Goal: Task Accomplishment & Management: Manage account settings

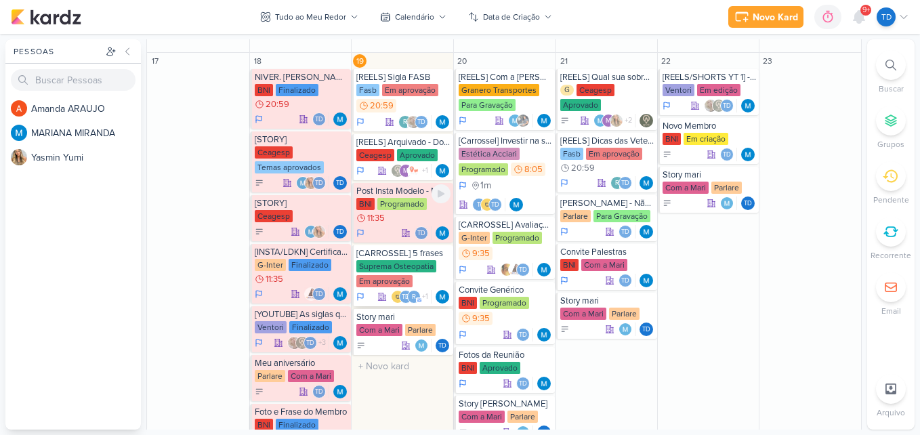
scroll to position [610, 0]
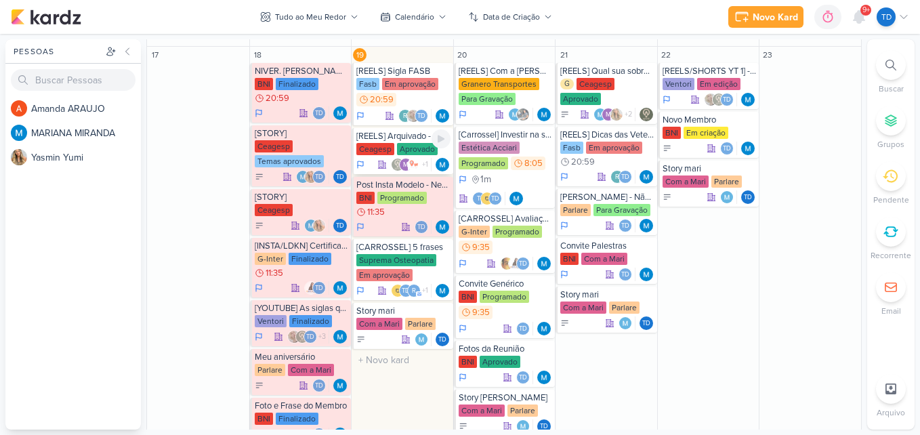
click at [419, 142] on div "[REELS] Arquivado - Do caldo.... Ceagesp Aprovado m +1" at bounding box center [403, 151] width 102 height 46
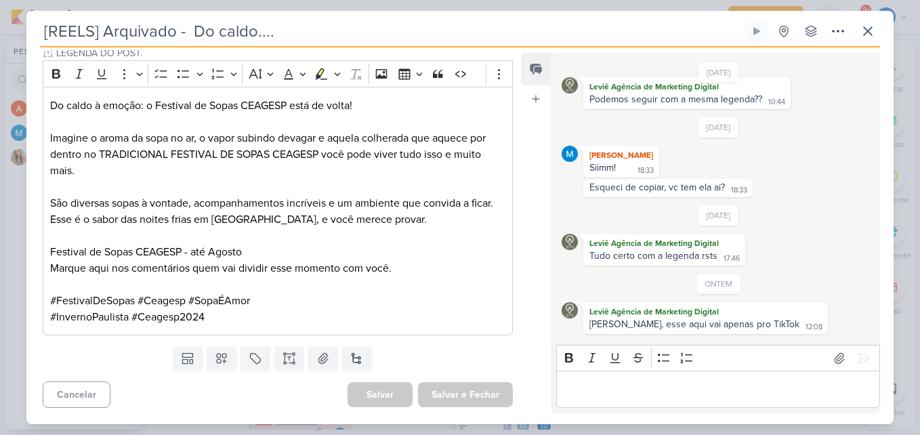
scroll to position [0, 0]
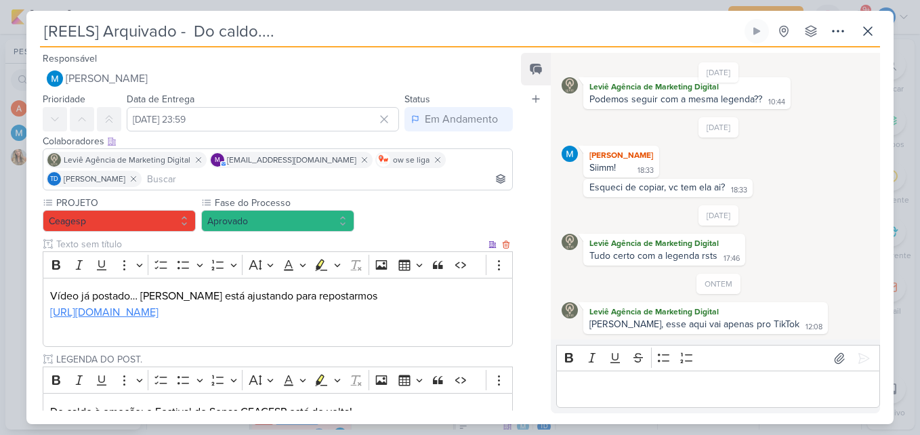
click at [159, 315] on link "https://drive.google.com/drive/folders/1WhTk9EIKQTwdvsMeQzAoupC6Du7dLHuL" at bounding box center [104, 313] width 108 height 14
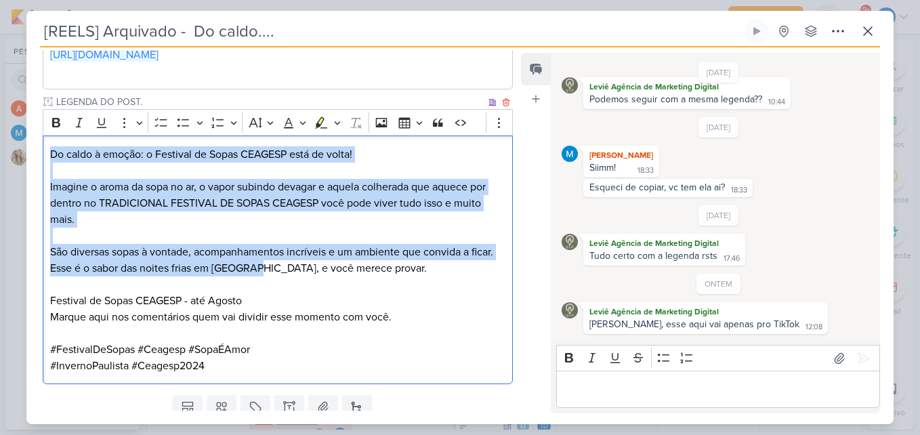
scroll to position [306, 0]
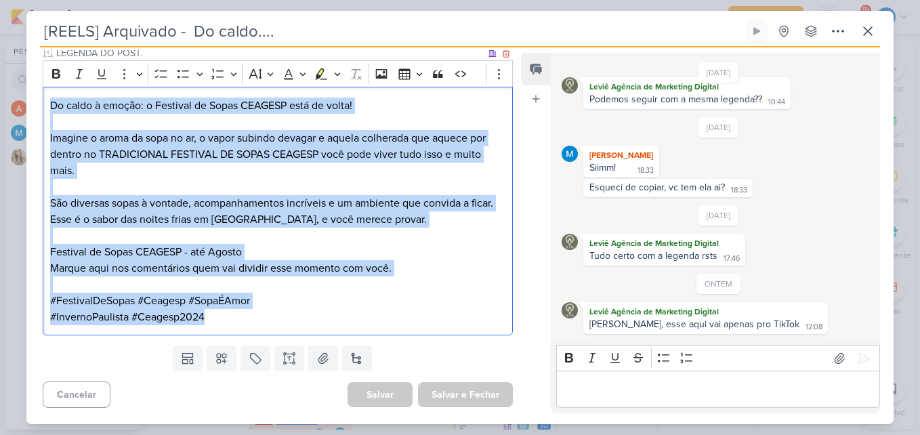
drag, startPoint x: 47, startPoint y: 206, endPoint x: 365, endPoint y: 327, distance: 339.9
click at [365, 327] on div "Do caldo à emoção: o Festival de Sopas CEAGESP está de volta! Imagine o aroma d…" at bounding box center [278, 211] width 470 height 249
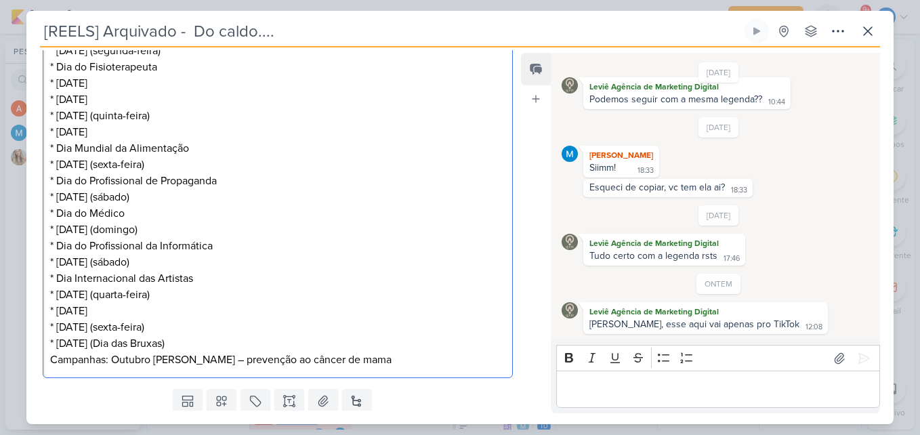
scroll to position [1038, 0]
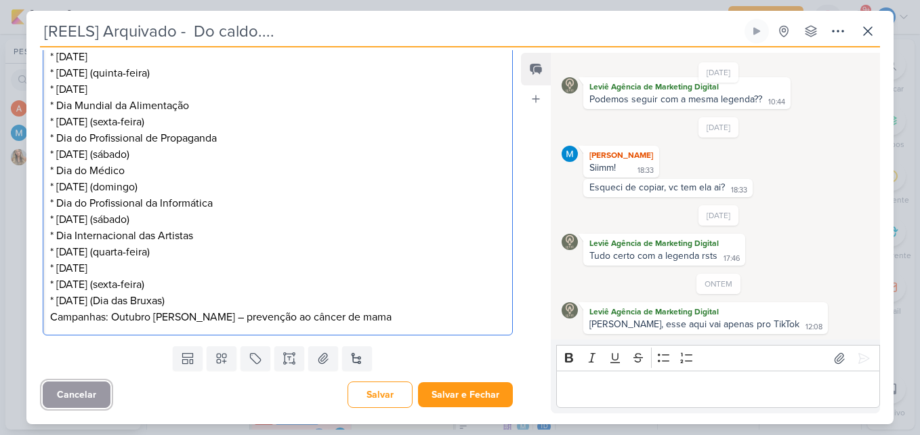
click at [96, 392] on button "Cancelar" at bounding box center [77, 394] width 68 height 26
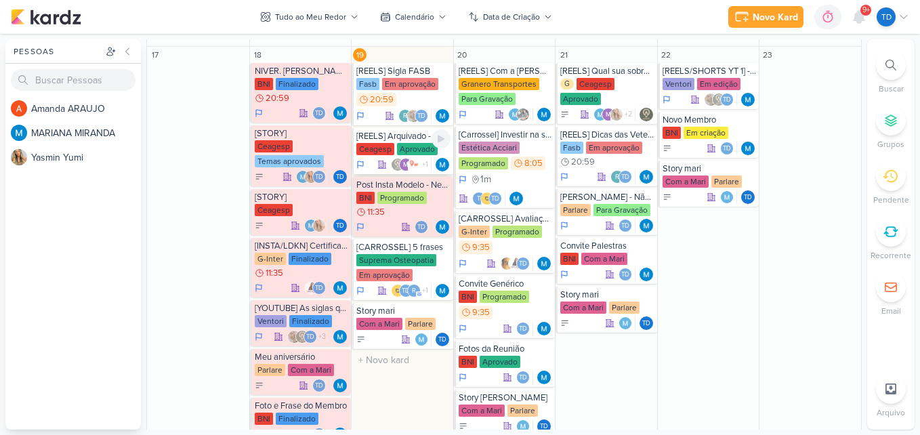
click at [404, 139] on div "[REELS] Arquivado - Do caldo...." at bounding box center [403, 136] width 94 height 11
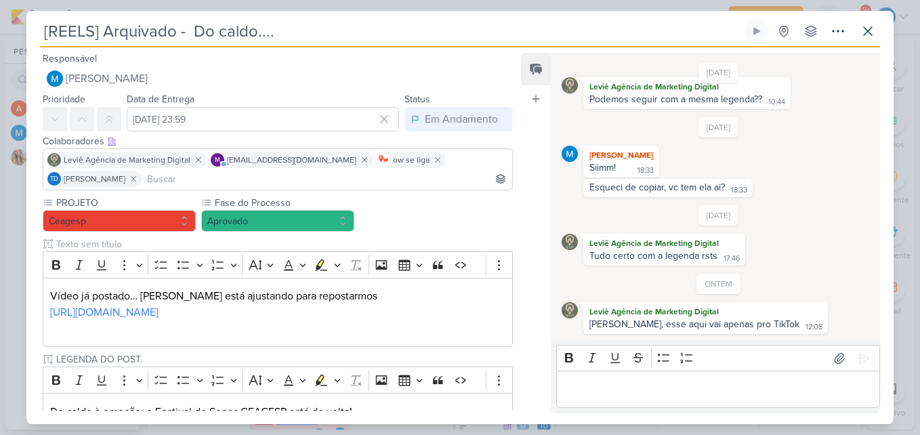
scroll to position [306, 0]
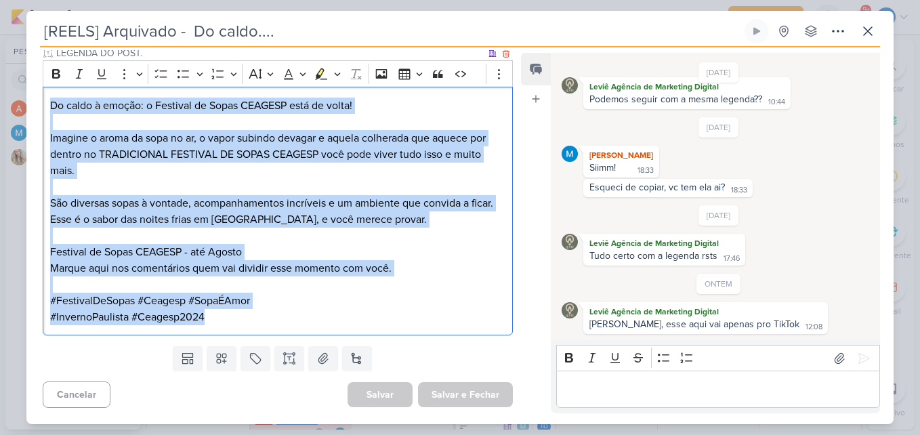
drag, startPoint x: 49, startPoint y: 104, endPoint x: 370, endPoint y: 315, distance: 383.9
click at [370, 315] on div "Do caldo à emoção: o Festival de Sopas CEAGESP está de volta! Imagine o aroma d…" at bounding box center [278, 211] width 470 height 249
copy div "Do caldo à emoção: o Festival de Sopas CEAGESP está de volta! Imagine o aroma d…"
click at [441, 309] on p "#FestivalDeSopas #Ceagesp #SopaÉAmor #InvernoPaulista #Ceagesp2024" at bounding box center [277, 300] width 455 height 49
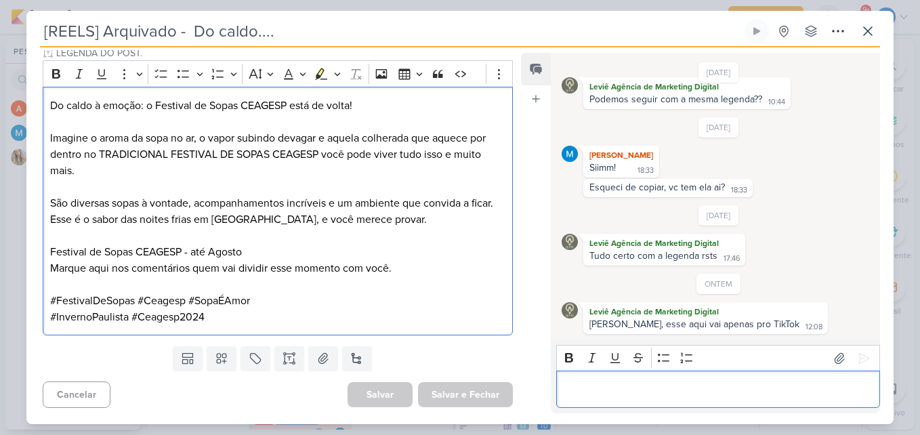
click at [717, 394] on p "Editor editing area: main" at bounding box center [718, 389] width 310 height 16
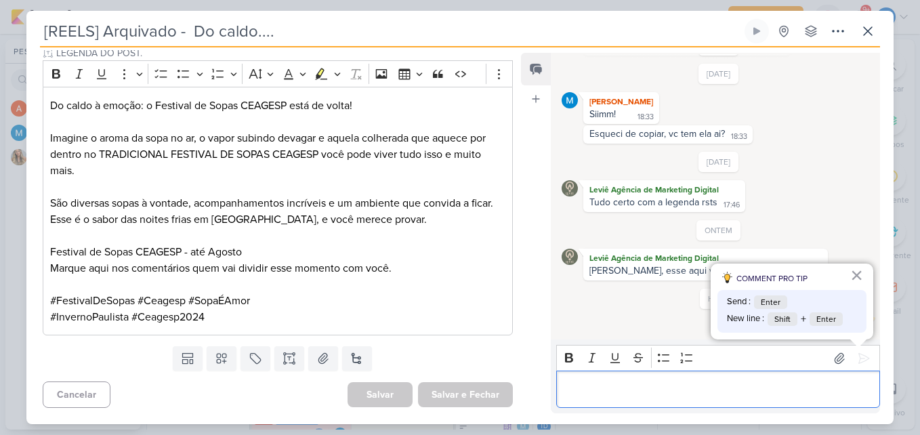
scroll to position [119, 0]
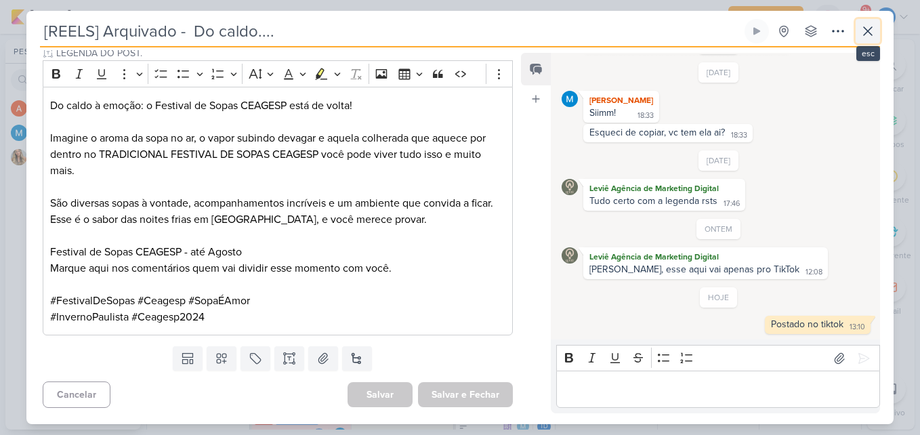
click at [872, 31] on icon at bounding box center [868, 31] width 16 height 16
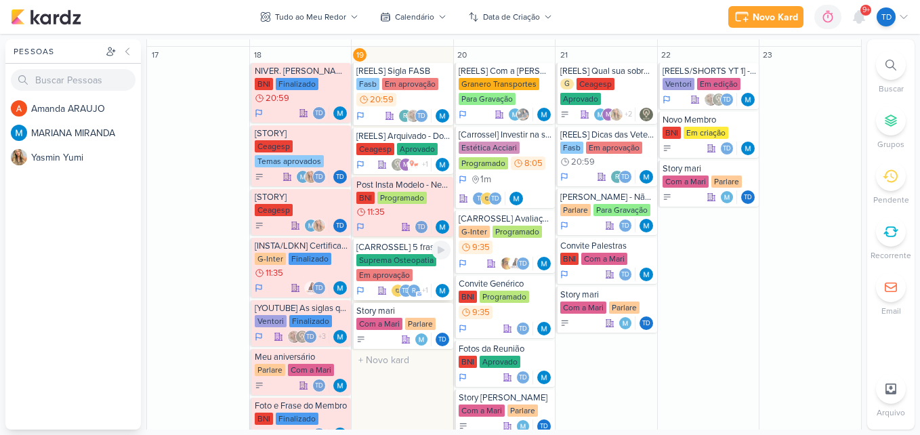
click at [424, 269] on div "Suprema Osteopatia Em aprovação" at bounding box center [403, 268] width 94 height 28
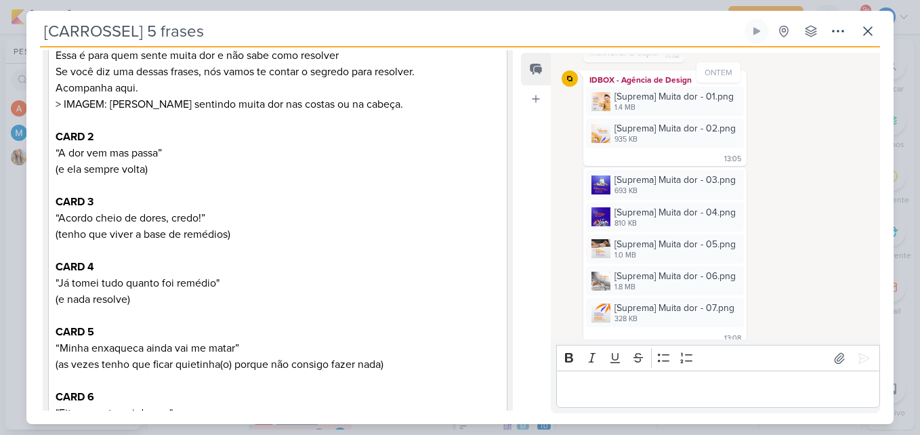
scroll to position [0, 0]
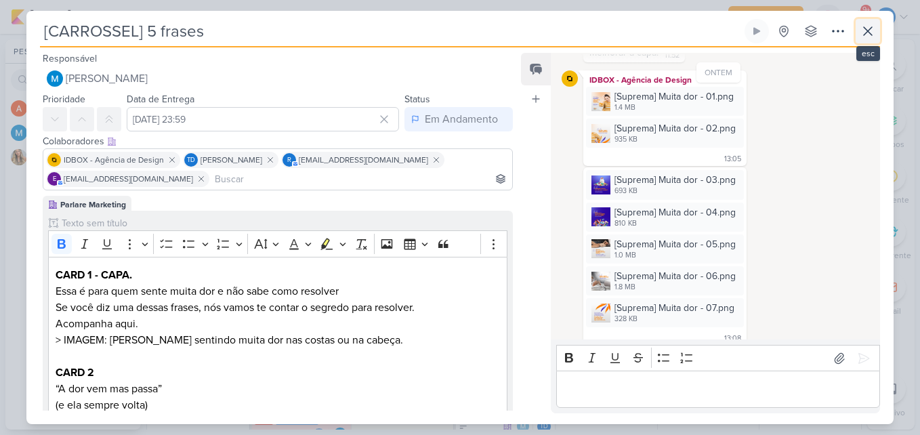
click at [871, 39] on button at bounding box center [868, 31] width 24 height 24
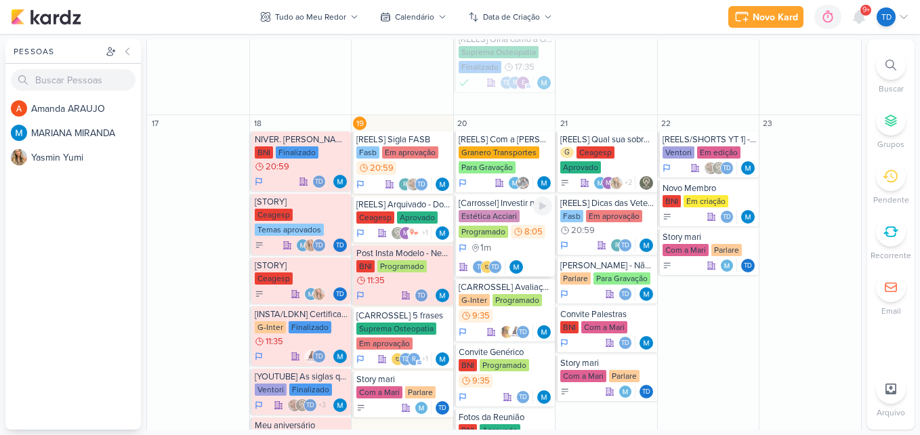
scroll to position [542, 0]
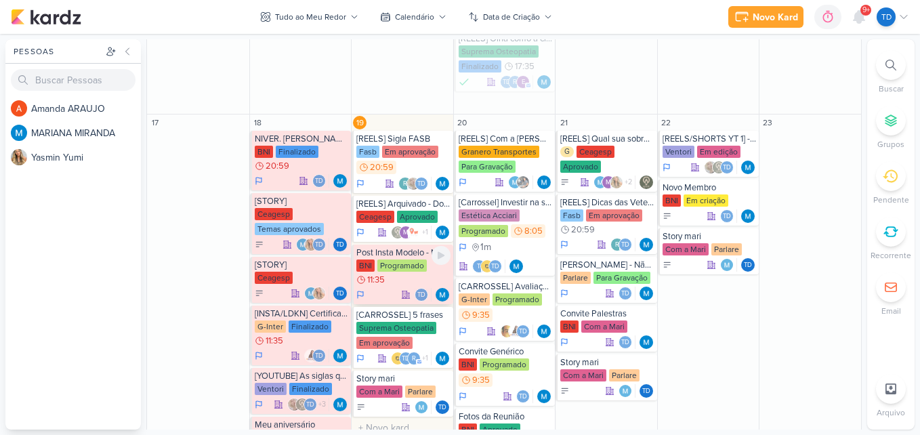
click at [415, 266] on div "Programado" at bounding box center [401, 266] width 49 height 12
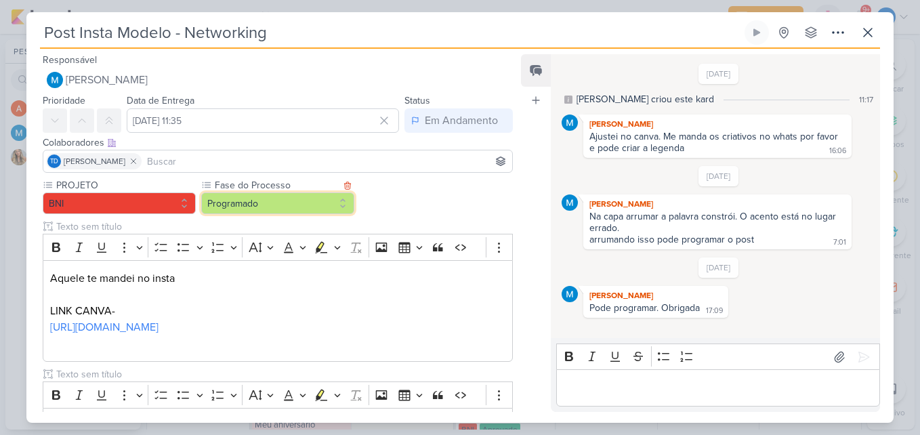
click at [342, 203] on button "Programado" at bounding box center [277, 203] width 153 height 22
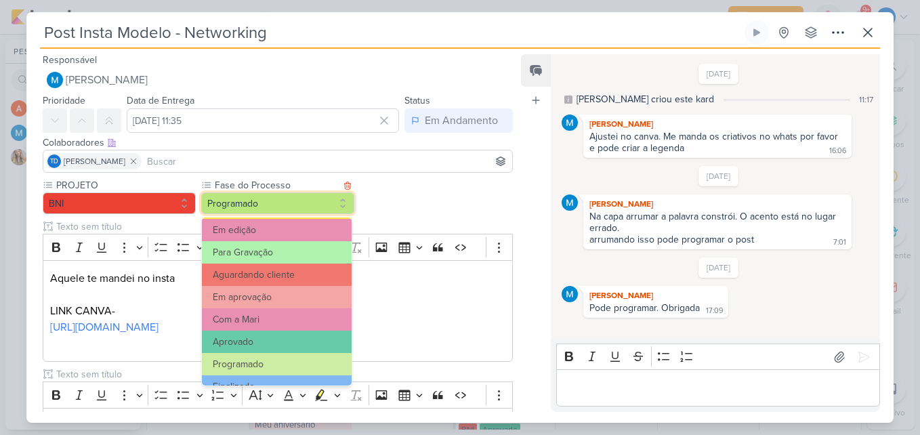
scroll to position [131, 0]
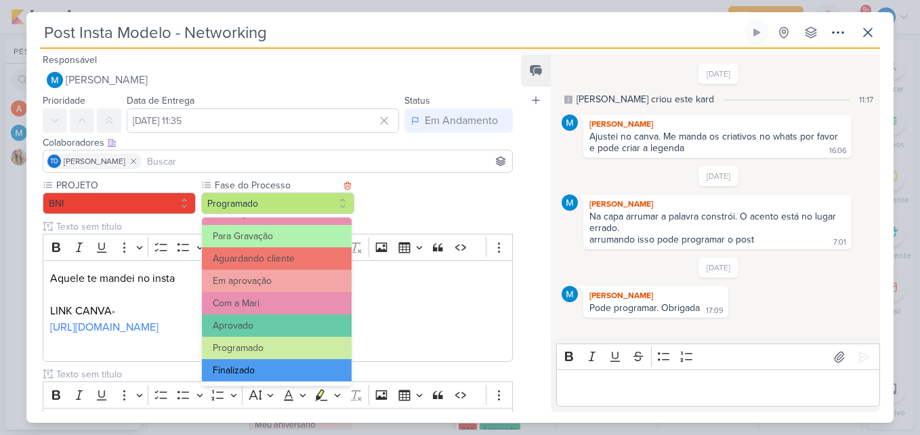
click at [293, 363] on button "Finalizado" at bounding box center [277, 370] width 150 height 22
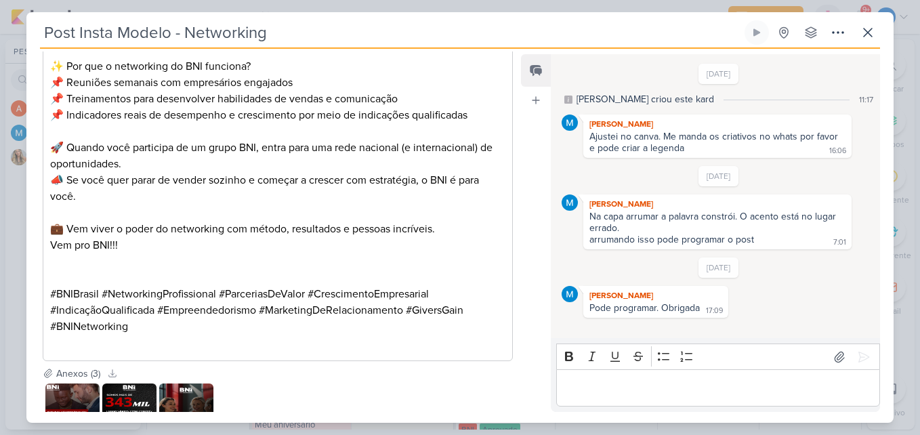
scroll to position [611, 0]
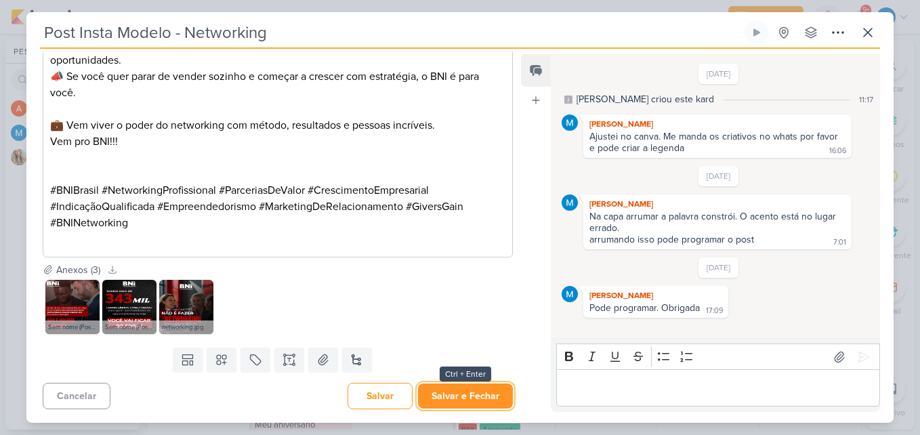
click at [443, 394] on button "Salvar e Fechar" at bounding box center [465, 396] width 95 height 25
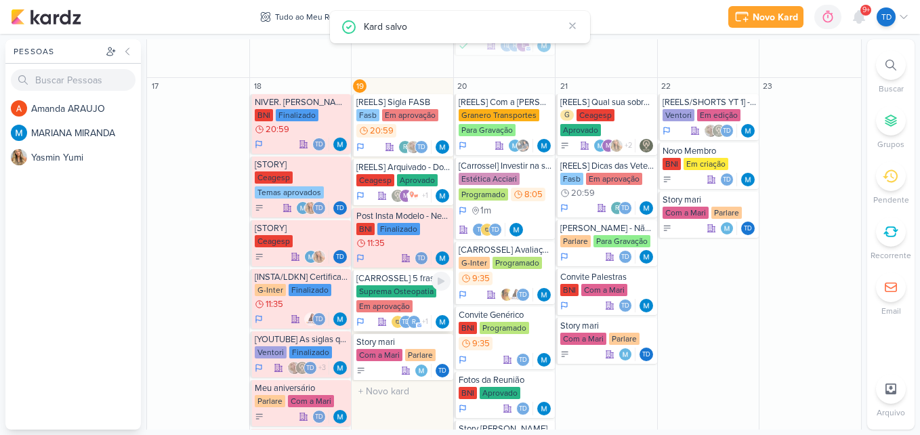
scroll to position [610, 0]
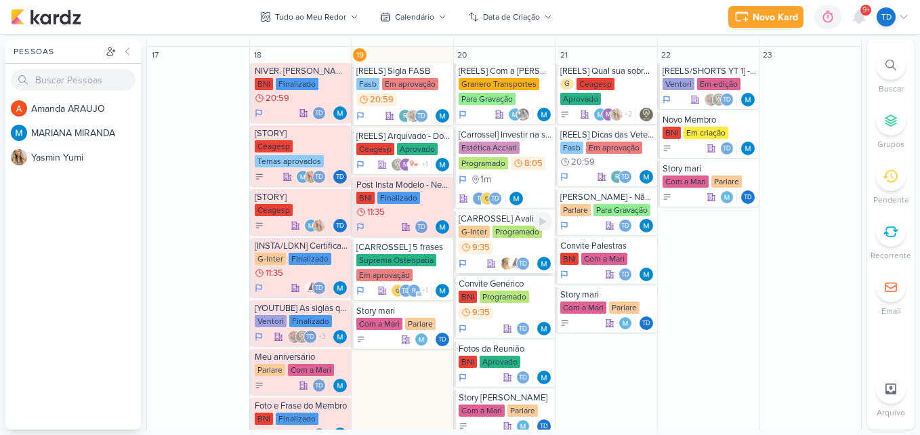
click at [510, 237] on div "Programado" at bounding box center [517, 232] width 49 height 12
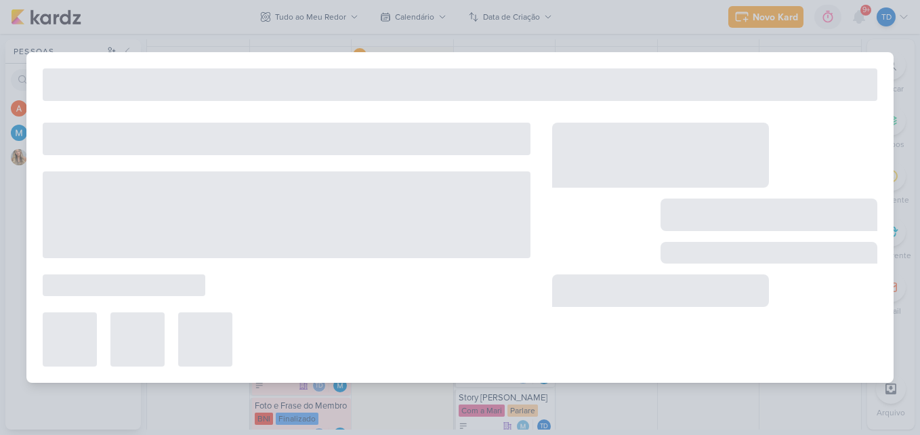
type input "[CARROSSEL] Avaliação do Google - Elogios"
type input "20 de agosto de 2025 às 09:35"
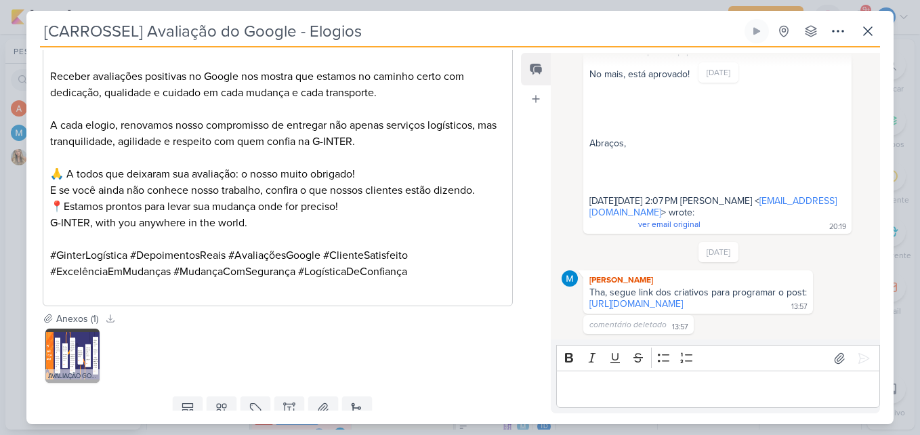
scroll to position [1173, 0]
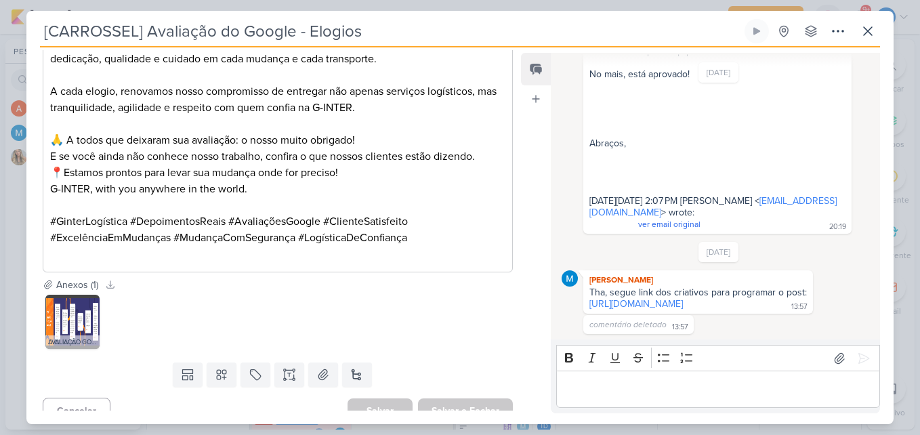
drag, startPoint x: 656, startPoint y: 299, endPoint x: 533, endPoint y: 66, distance: 264.3
click at [656, 299] on link "https://drive.google.com/drive/folders/1ZApI2XzhSs_sXFuWYPjvdJCQfOzUl3CZ?role=w…" at bounding box center [637, 304] width 94 height 12
click at [609, 298] on link "https://drive.google.com/drive/folders/1ZApI2XzhSs_sXFuWYPjvdJCQfOzUl3CZ?role=w…" at bounding box center [637, 304] width 94 height 12
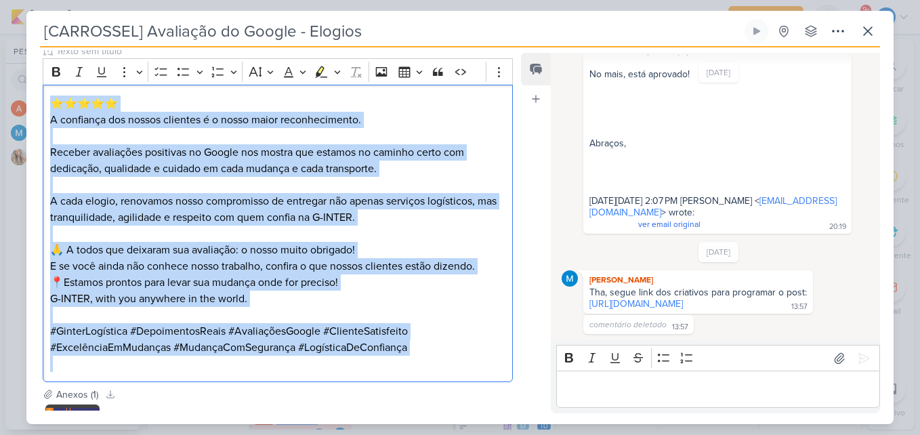
scroll to position [1105, 0]
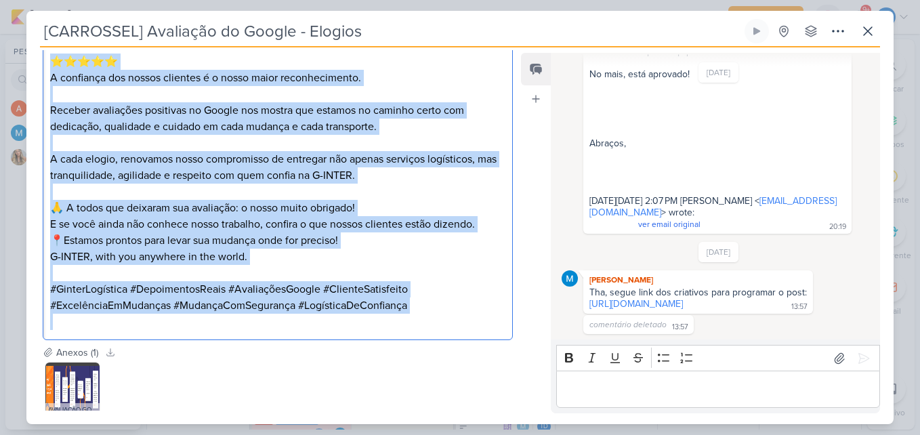
drag, startPoint x: 64, startPoint y: 183, endPoint x: 423, endPoint y: 332, distance: 388.8
click at [415, 335] on div "Responsável MARIANA MIRANDA Nenhum contato encontrado create new contact Novo C…" at bounding box center [272, 230] width 492 height 360
copy div "⭐️⭐️⭐️⭐️⭐️ A confiança dos nossos clientes é o nosso maior reconhecimento. Rece…"
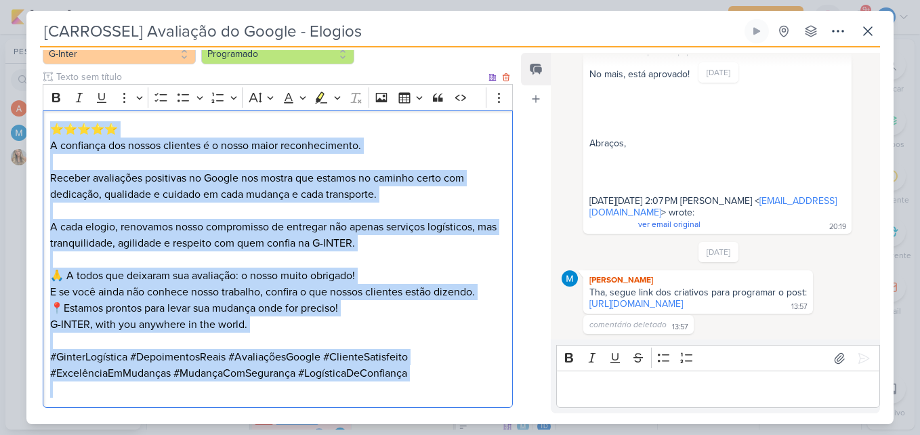
click at [423, 268] on p "🙏 A todos que deixaram sua avaliação: o nosso muito obrigado! E se você ainda n…" at bounding box center [277, 284] width 455 height 33
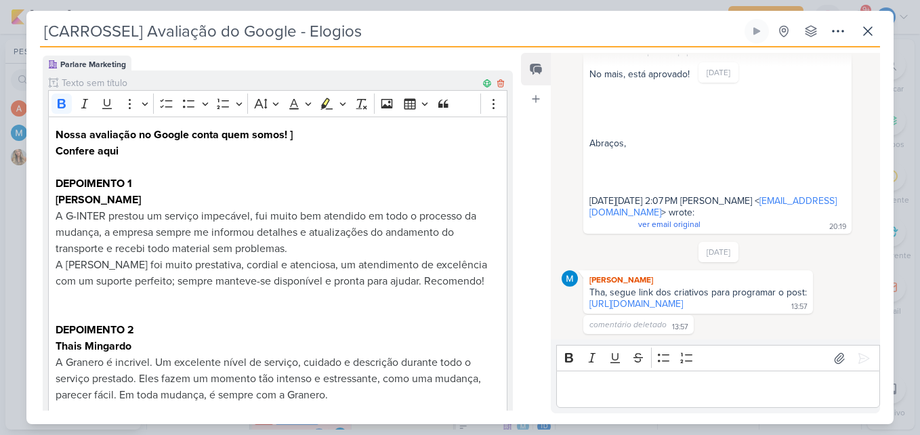
scroll to position [0, 0]
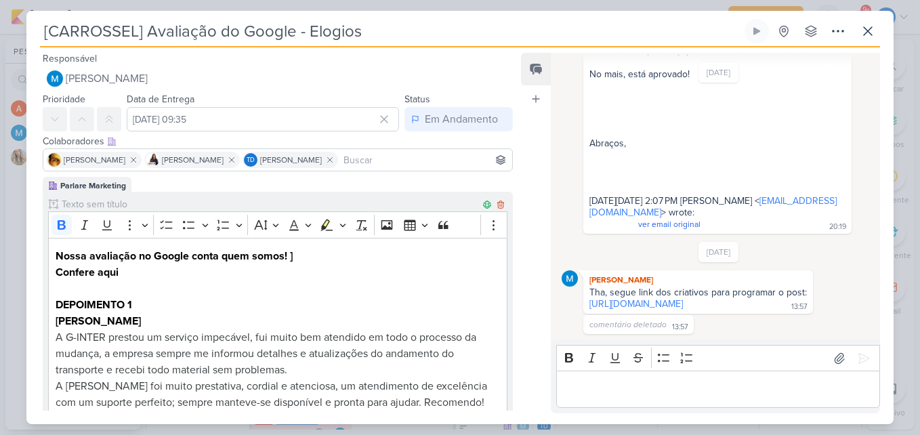
click at [358, 293] on p "Editor editing area: main" at bounding box center [278, 289] width 444 height 16
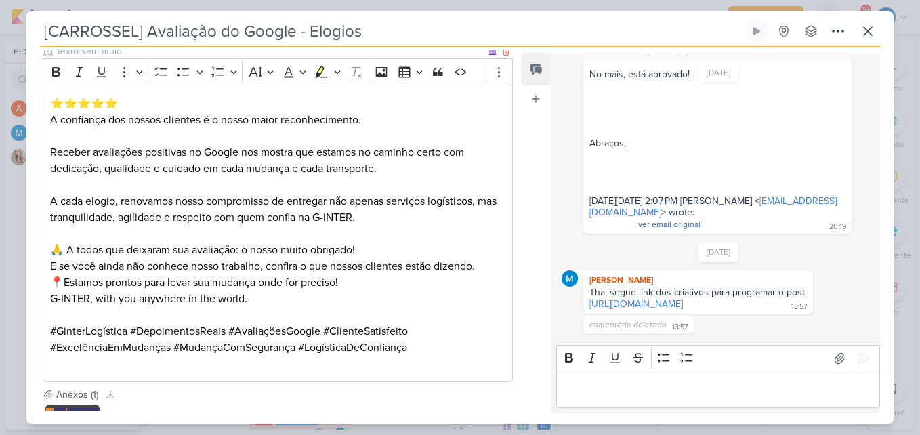
scroll to position [1152, 0]
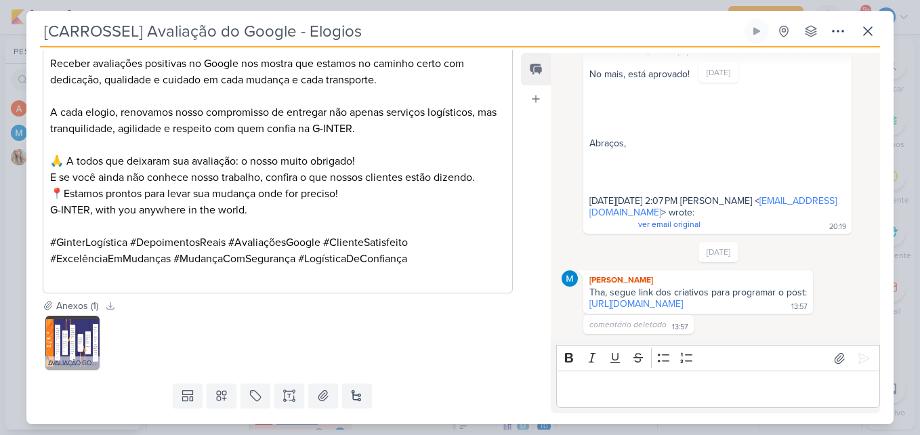
click at [487, 313] on div "AVALIAÇÃO GOOGLE.png" at bounding box center [278, 343] width 470 height 60
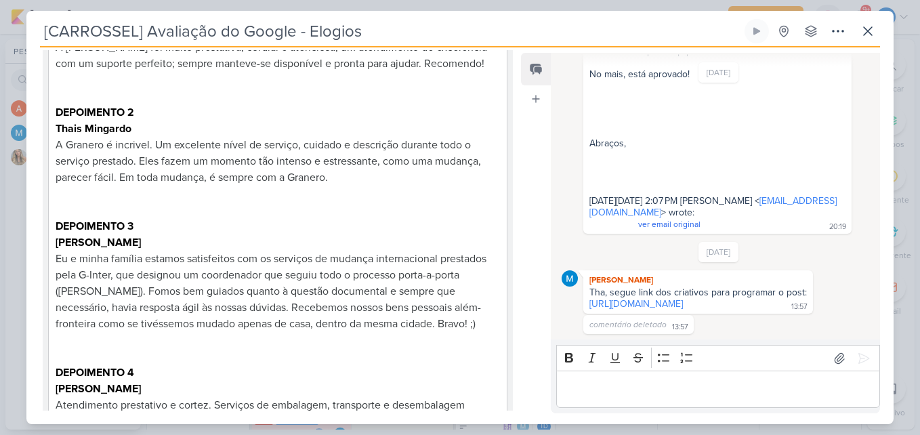
scroll to position [407, 0]
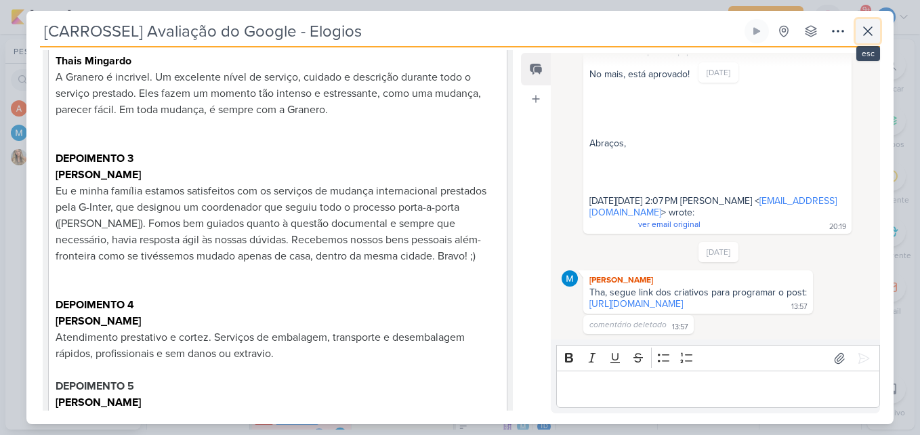
click at [873, 27] on icon at bounding box center [868, 31] width 16 height 16
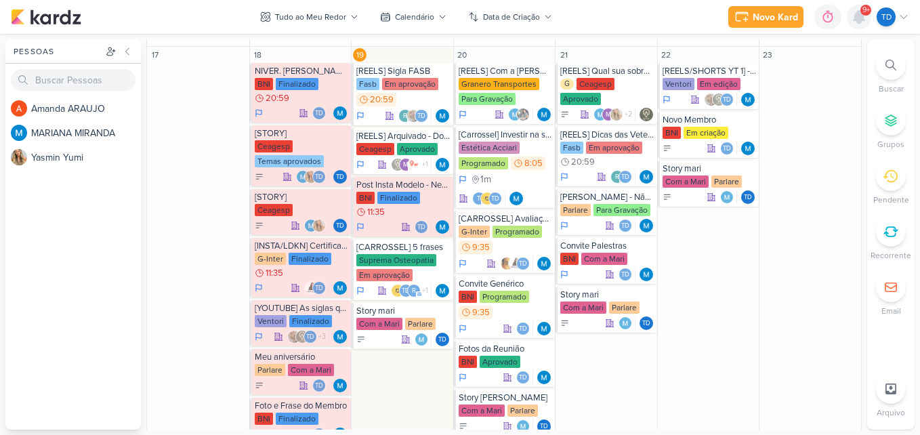
click at [856, 16] on icon at bounding box center [859, 17] width 11 height 12
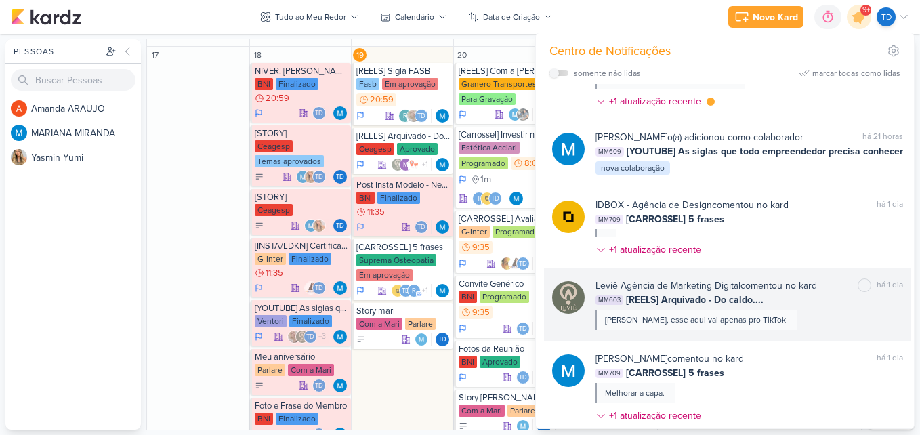
scroll to position [339, 0]
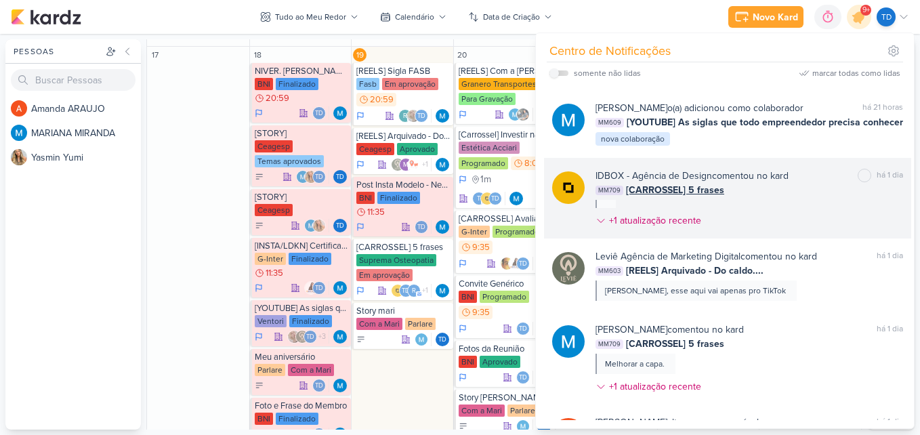
click at [777, 190] on div "MM709 [CARROSSEL] 5 frases" at bounding box center [750, 190] width 308 height 14
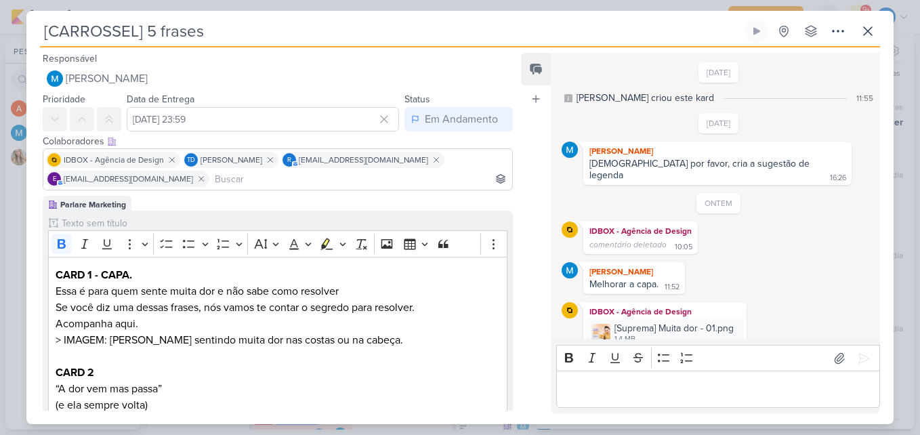
scroll to position [232, 0]
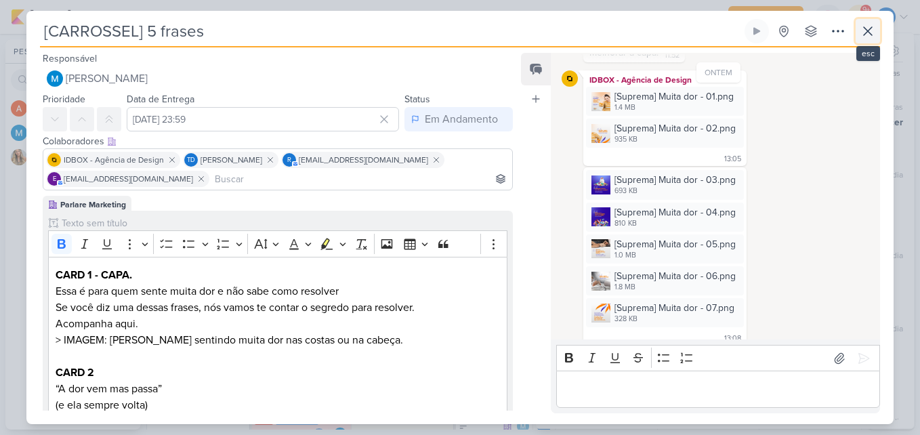
click at [869, 32] on icon at bounding box center [868, 31] width 8 height 8
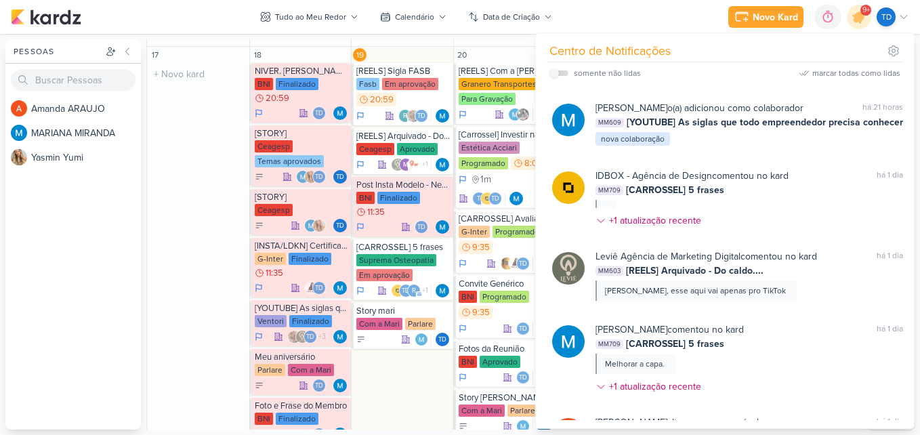
click at [214, 190] on div "17 O título do kard deve ter menos que 100 caracteres" at bounding box center [198, 274] width 102 height 454
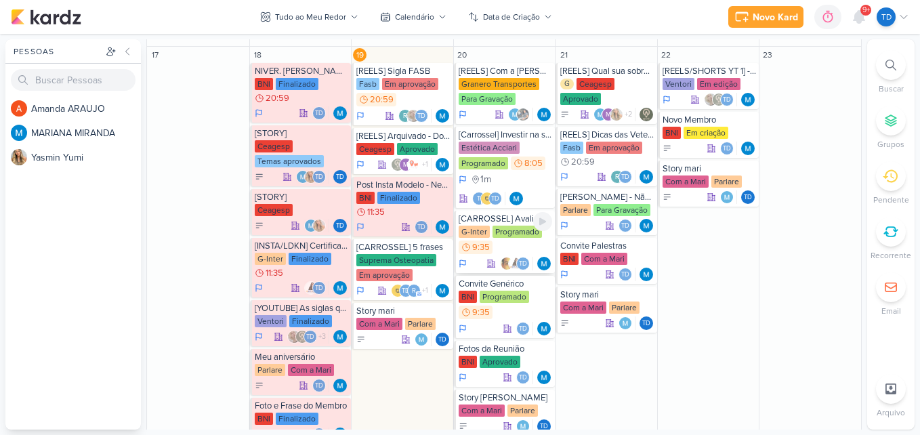
click at [497, 245] on div "G-Inter Programado 9:35" at bounding box center [506, 241] width 94 height 30
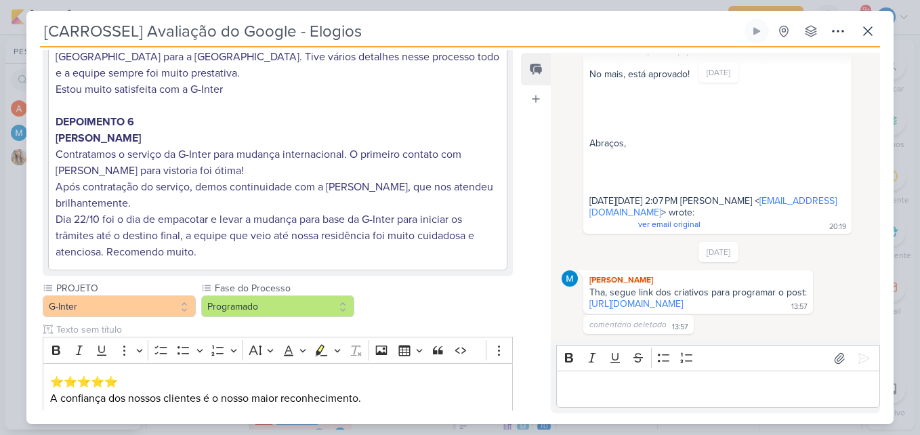
scroll to position [745, 0]
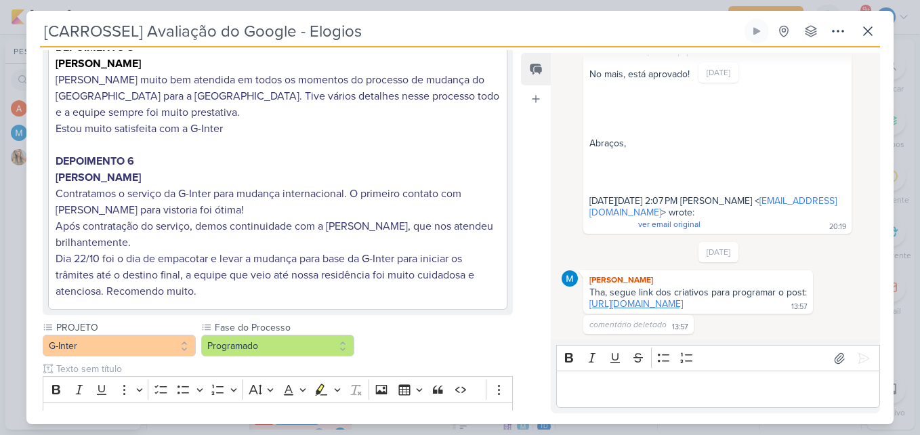
click at [647, 302] on link "https://drive.google.com/drive/folders/1ZApI2XzhSs_sXFuWYPjvdJCQfOzUl3CZ?role=w…" at bounding box center [637, 304] width 94 height 12
click at [880, 31] on button at bounding box center [868, 31] width 24 height 24
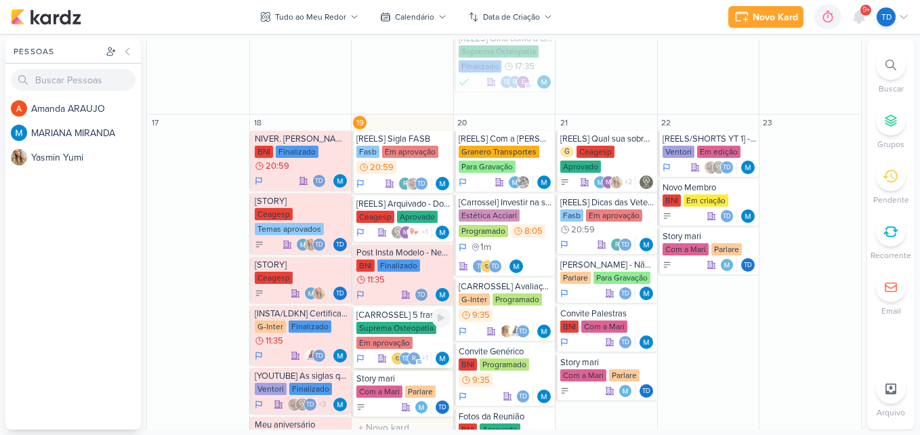
scroll to position [610, 0]
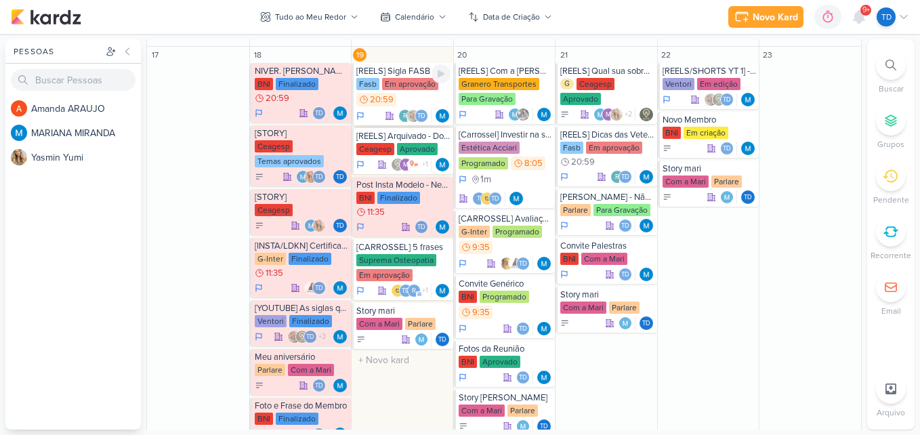
click at [418, 90] on div "Fasb Em aprovação 20:59" at bounding box center [403, 93] width 94 height 30
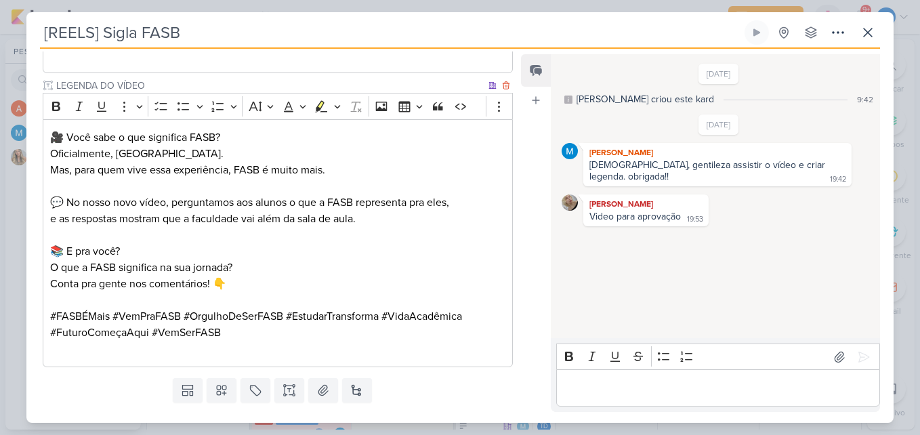
scroll to position [575, 0]
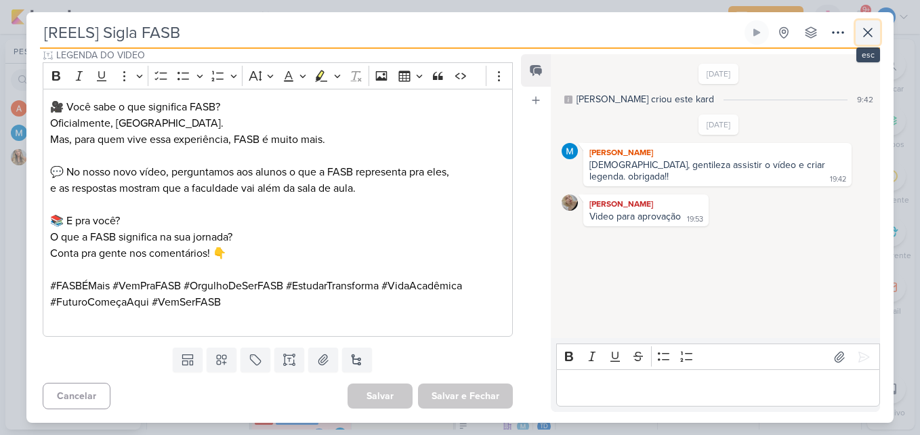
click at [873, 29] on icon at bounding box center [868, 32] width 16 height 16
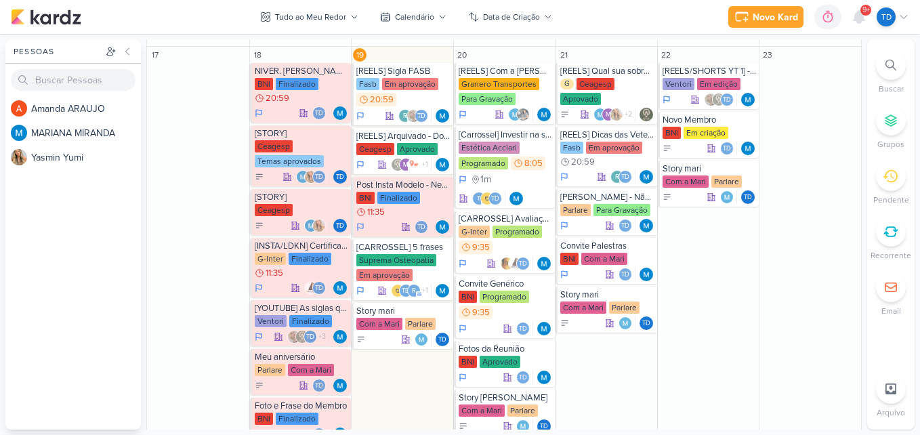
click at [868, 15] on span "9+" at bounding box center [866, 10] width 7 height 11
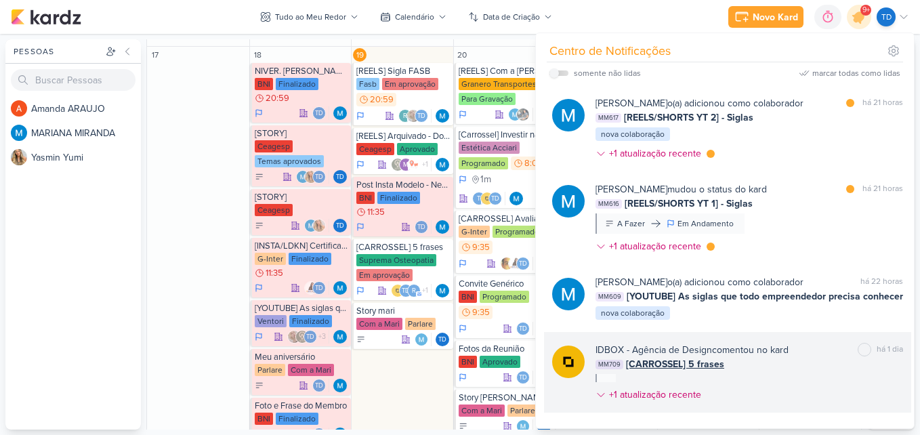
scroll to position [136, 0]
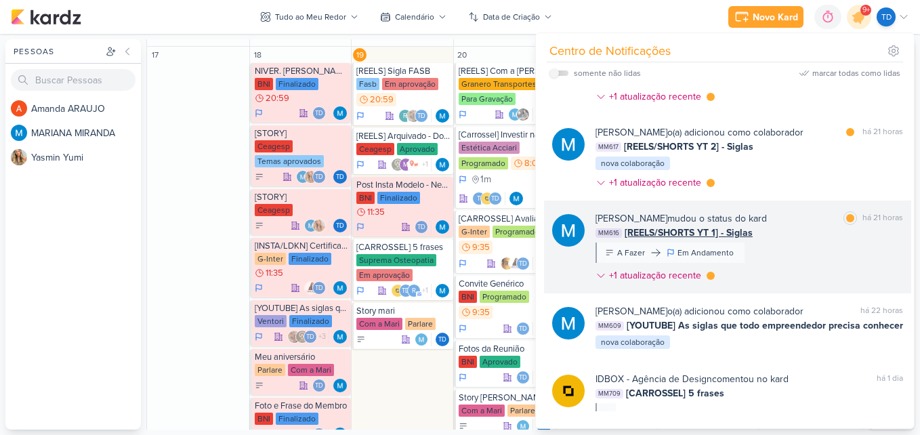
click at [796, 245] on div "MARIANA MIRANDA mudou o status do kard marcar como lida há 21 horas MM616 [REEL…" at bounding box center [750, 249] width 308 height 77
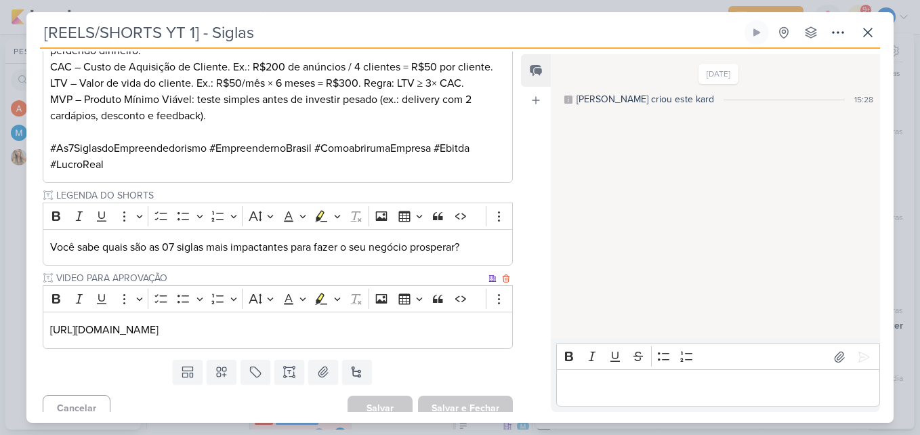
scroll to position [610, 0]
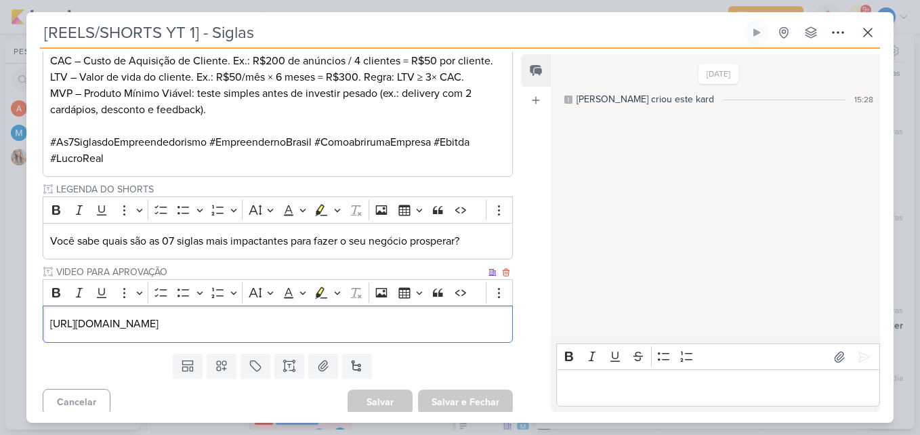
click at [416, 332] on p "https://drive.google.com/drive/folders/1blV2sD2QYBadIaI-r414L2ITDWl-SAkK" at bounding box center [277, 324] width 455 height 16
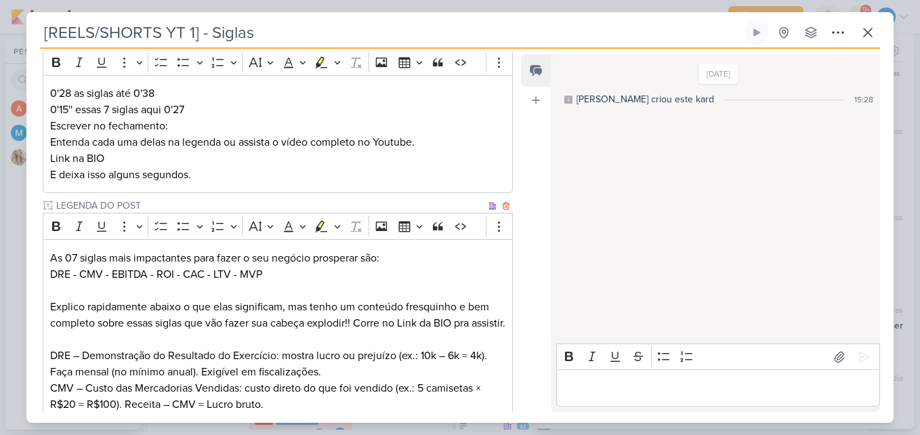
scroll to position [339, 0]
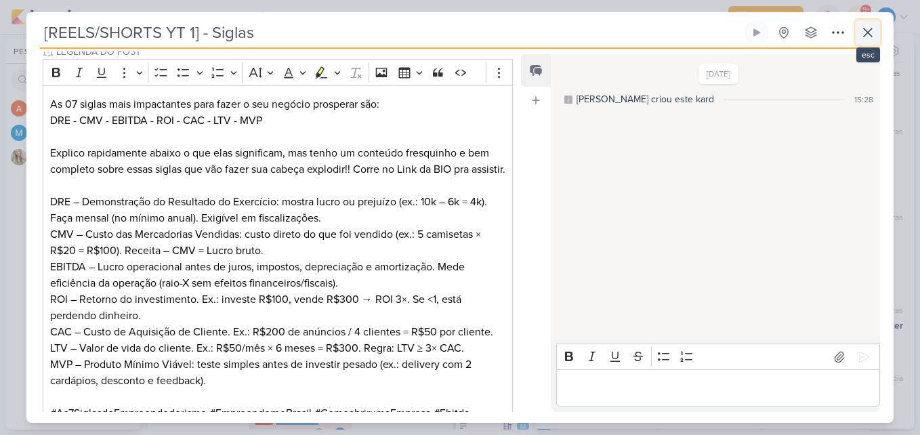
click at [877, 31] on button at bounding box center [868, 32] width 24 height 24
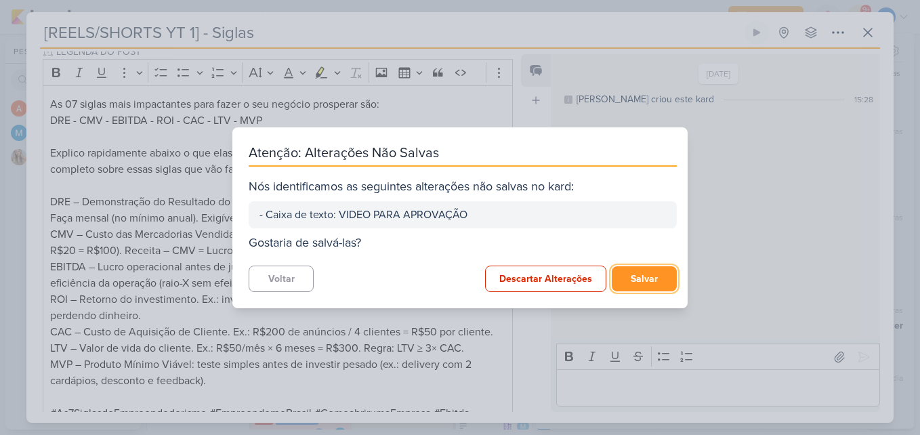
click at [649, 283] on button "Salvar" at bounding box center [644, 278] width 65 height 25
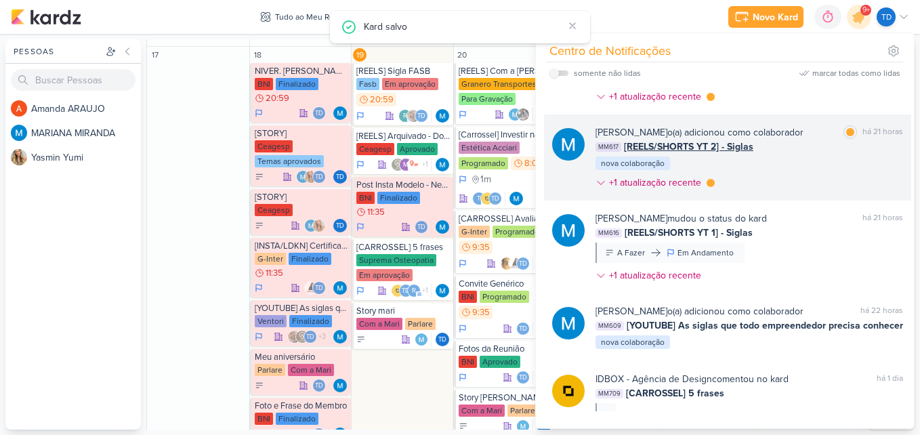
click at [798, 173] on div "MARIANA MIRANDA o(a) adicionou como colaborador marcar como lida há 21 horas MM…" at bounding box center [750, 160] width 308 height 70
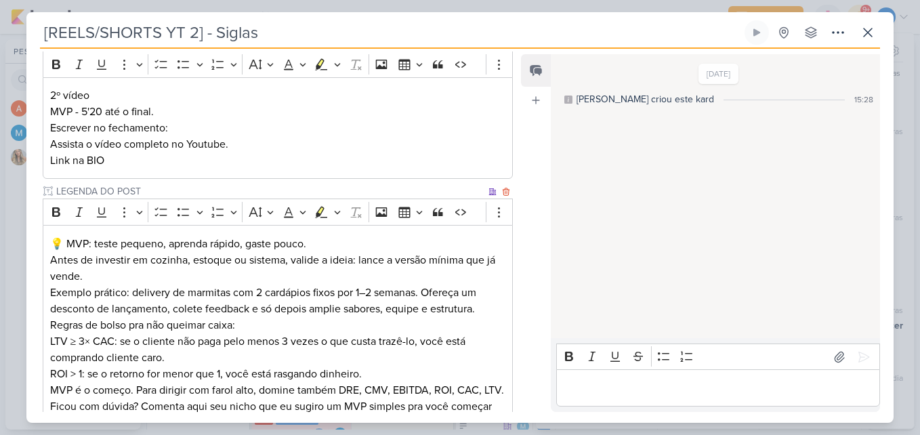
scroll to position [115, 0]
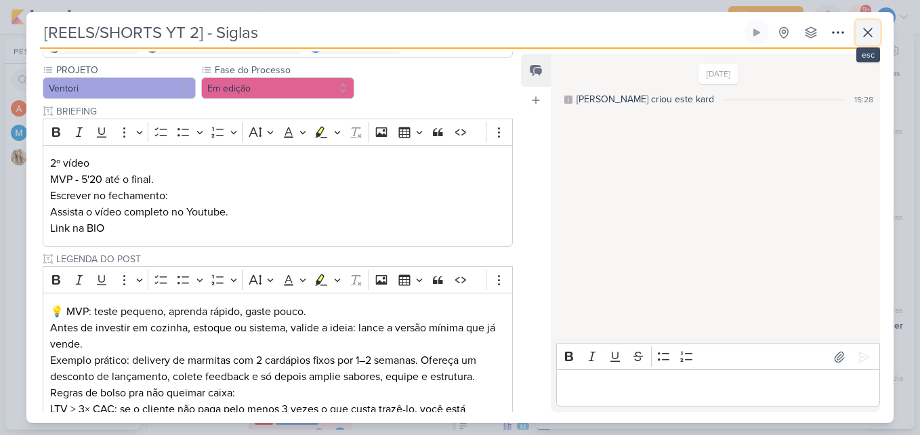
click at [874, 29] on icon at bounding box center [868, 32] width 16 height 16
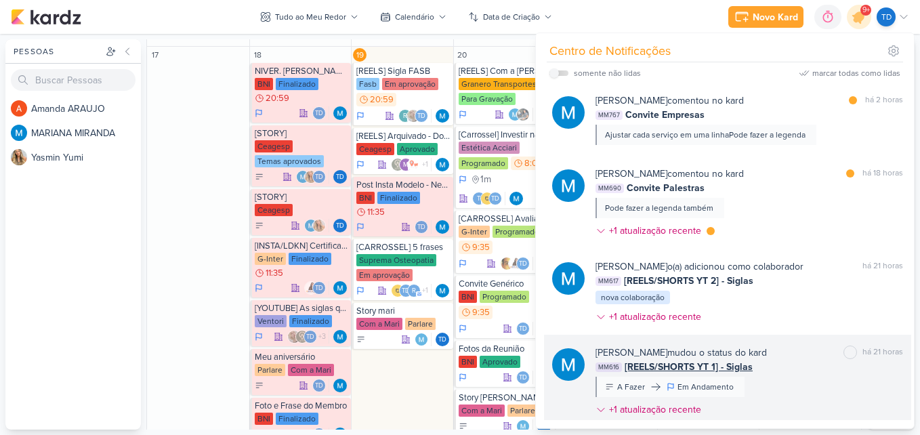
scroll to position [0, 0]
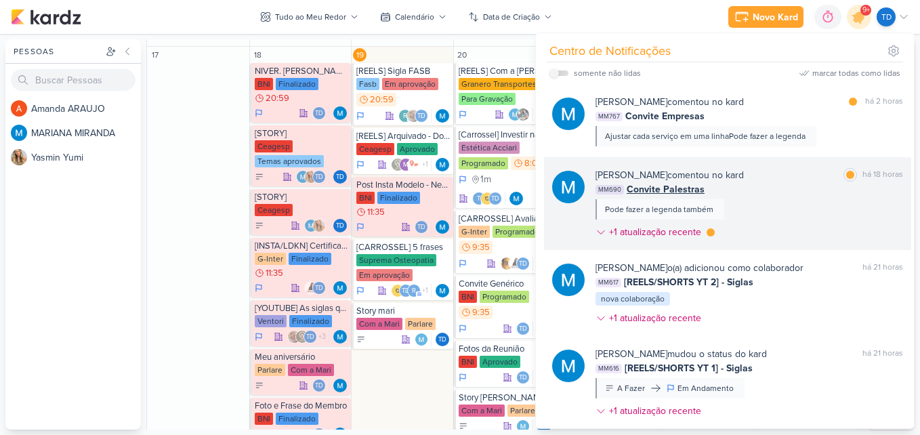
click at [777, 228] on div "MARIANA MIRANDA comentou no kard marcar como lida há 18 horas MM690 Convite Pal…" at bounding box center [750, 206] width 308 height 77
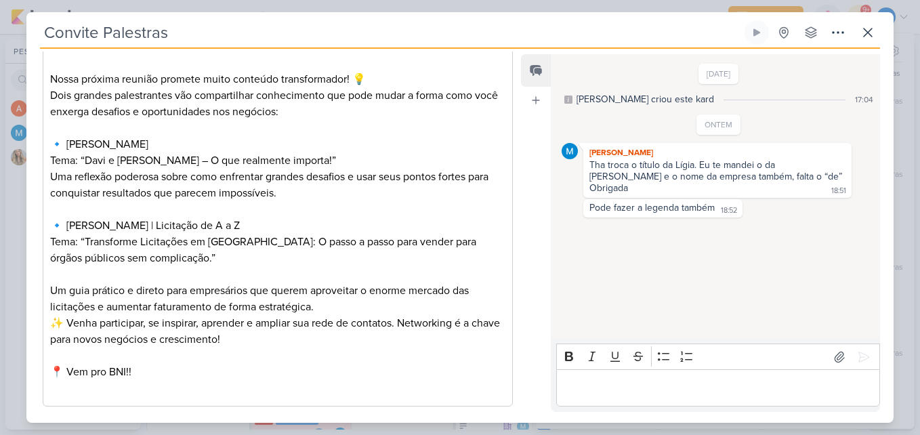
scroll to position [676, 0]
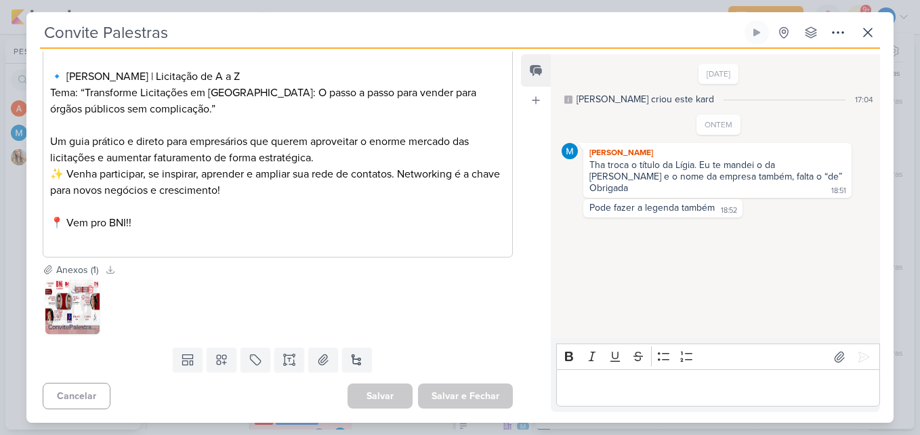
click at [83, 318] on img at bounding box center [72, 307] width 54 height 54
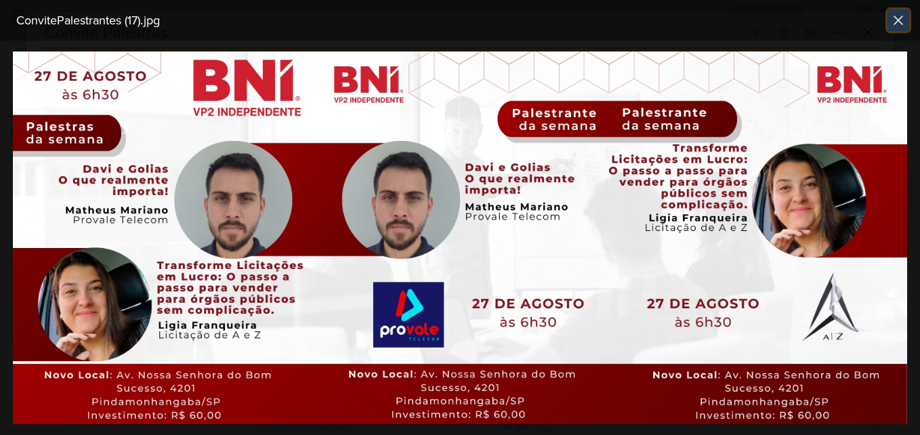
click at [900, 10] on button at bounding box center [899, 20] width 22 height 22
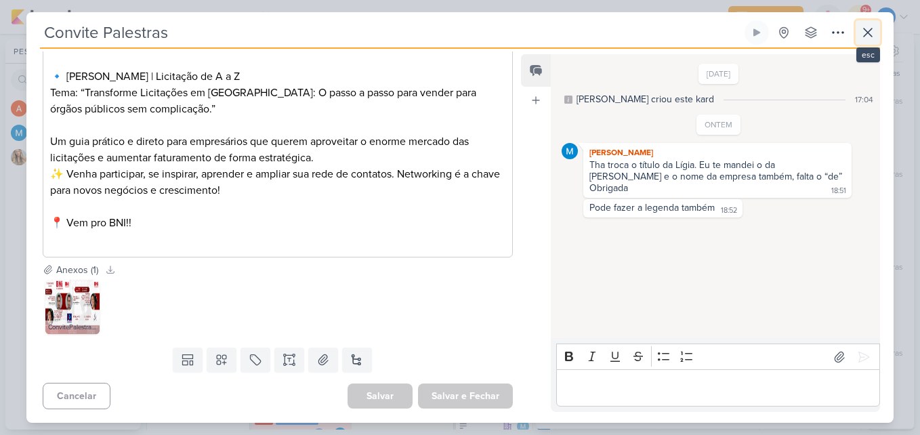
click at [877, 26] on button at bounding box center [868, 32] width 24 height 24
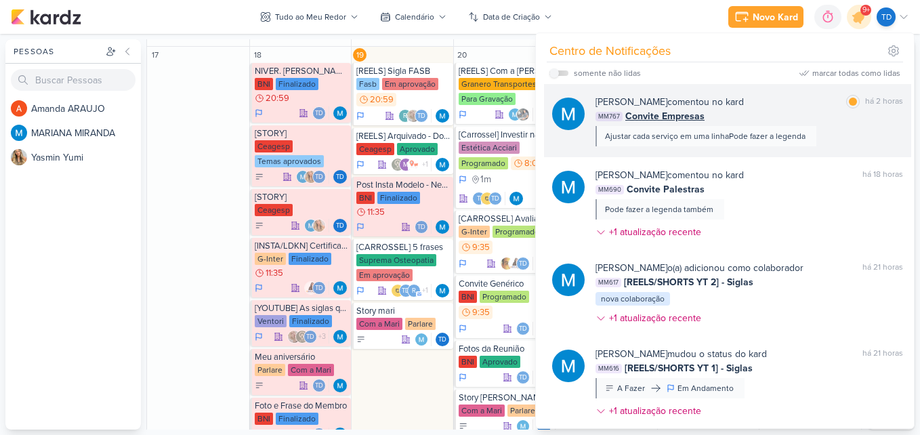
click at [777, 110] on div "MM767 Convite Empresas" at bounding box center [750, 116] width 308 height 14
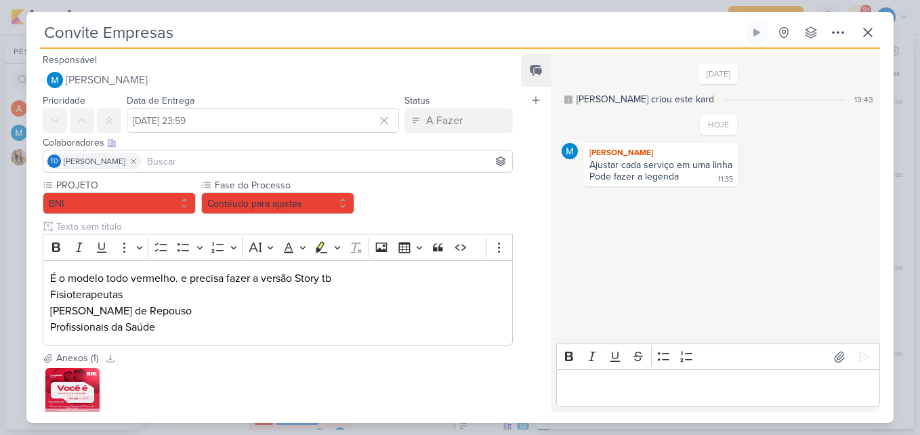
scroll to position [88, 0]
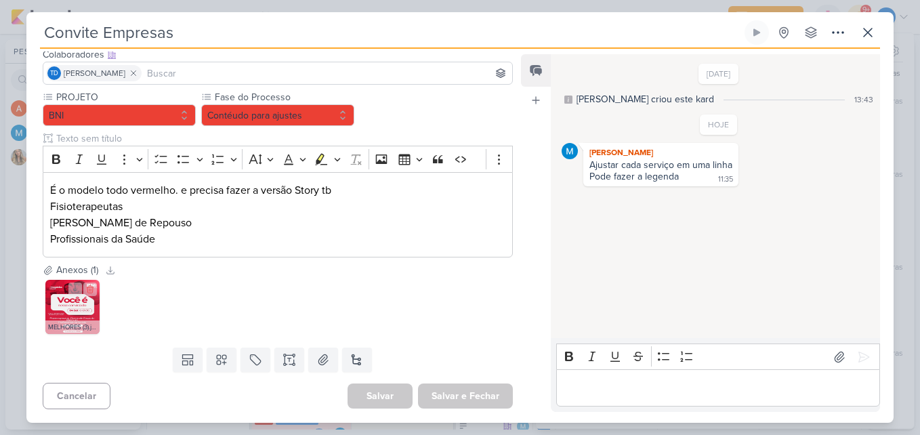
click at [73, 317] on img at bounding box center [72, 307] width 54 height 54
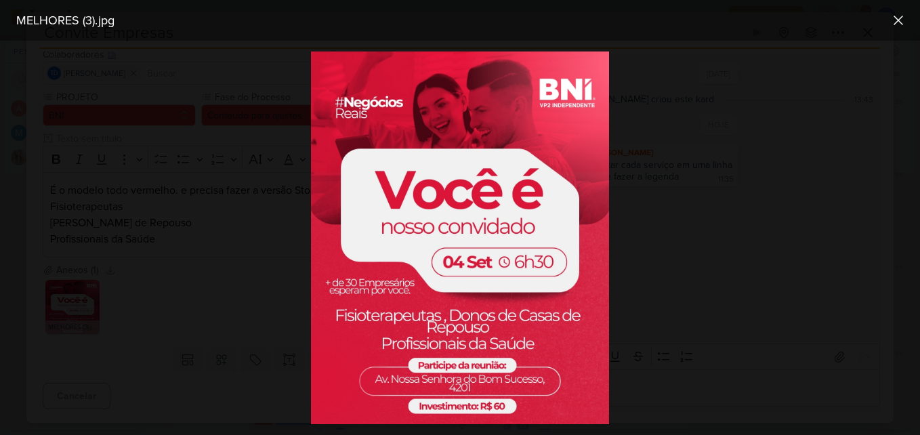
click at [257, 304] on div at bounding box center [460, 238] width 920 height 394
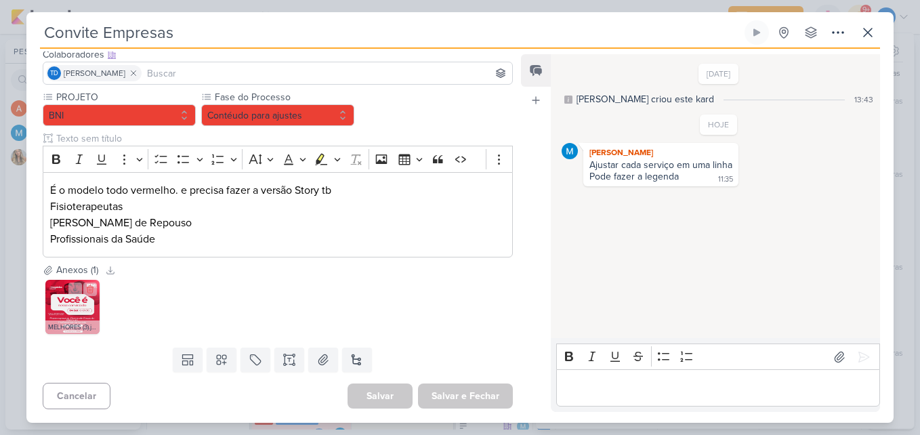
click at [96, 304] on img at bounding box center [72, 307] width 54 height 54
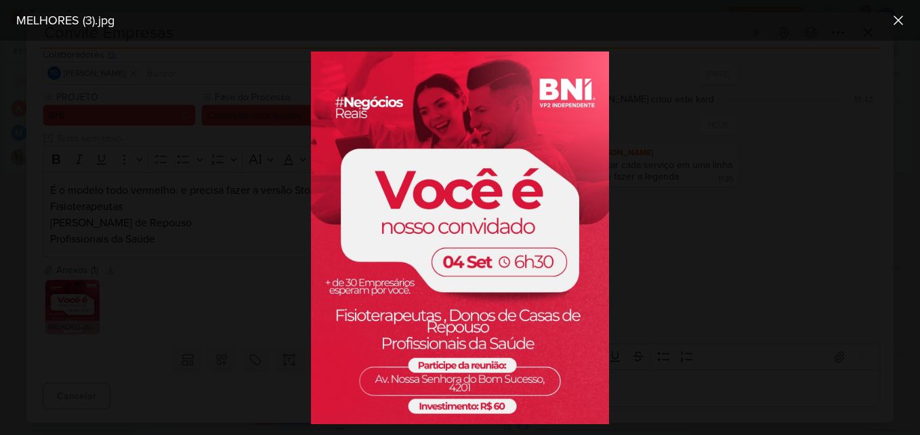
click at [249, 245] on div at bounding box center [460, 238] width 920 height 394
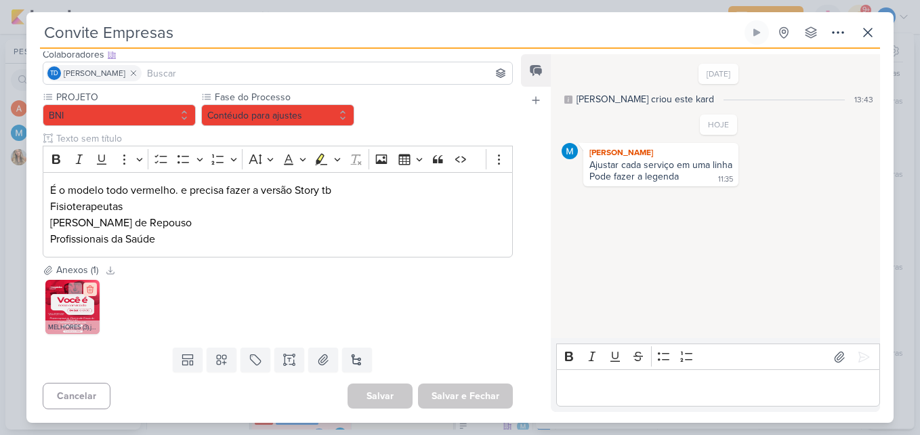
click at [89, 291] on icon at bounding box center [90, 289] width 6 height 7
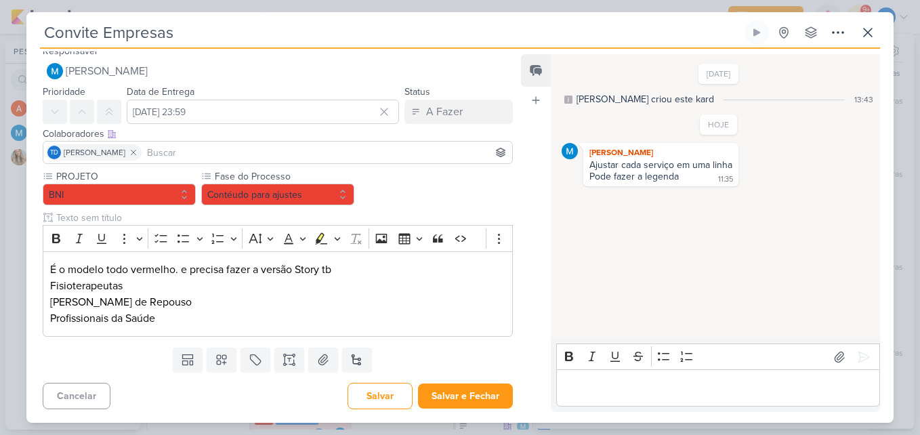
scroll to position [9, 0]
click at [313, 370] on button at bounding box center [323, 360] width 30 height 24
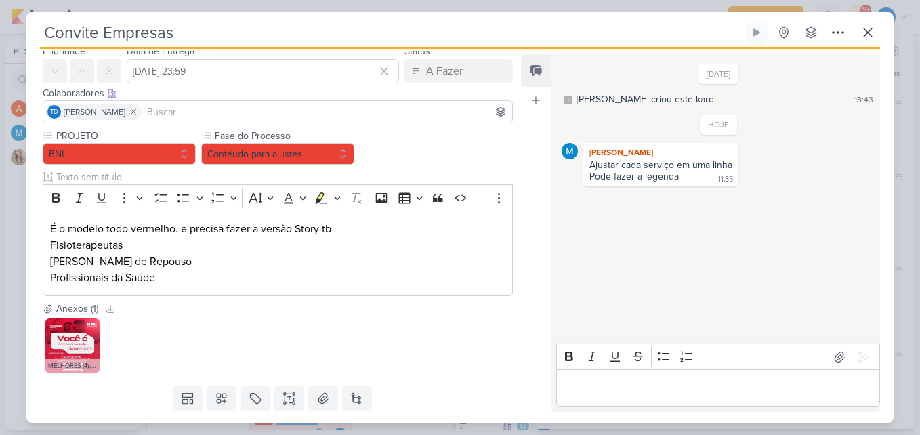
scroll to position [88, 0]
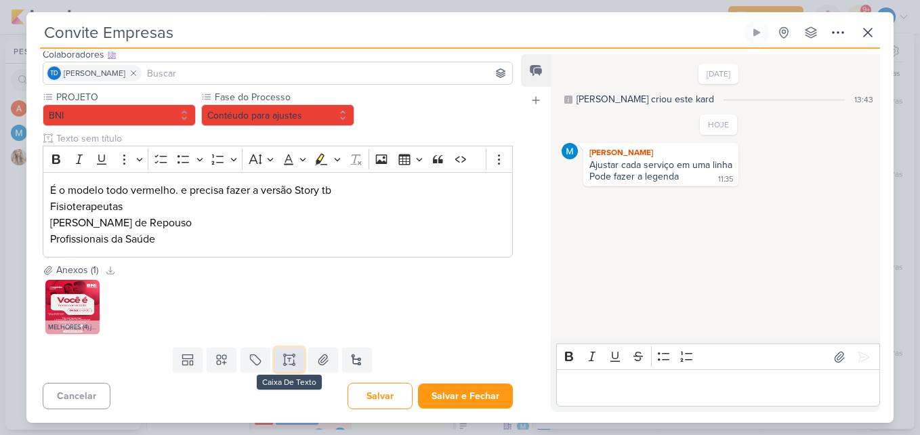
click at [295, 356] on button at bounding box center [289, 360] width 30 height 24
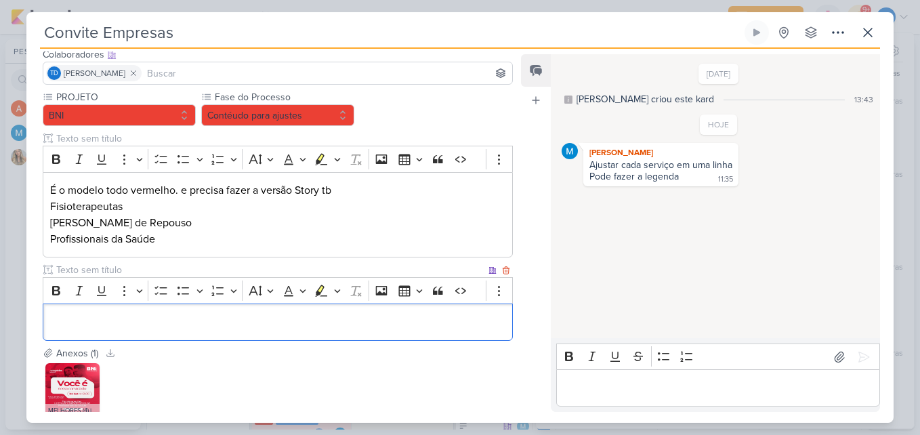
scroll to position [218, 0]
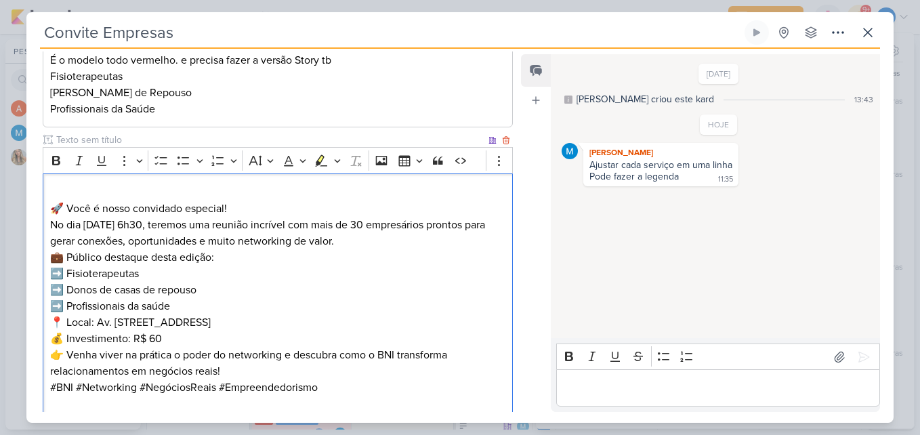
click at [265, 211] on p "🚀 Você é nosso convidado especial! No dia 04/09, às 6h30, teremos uma reunião i…" at bounding box center [277, 216] width 455 height 65
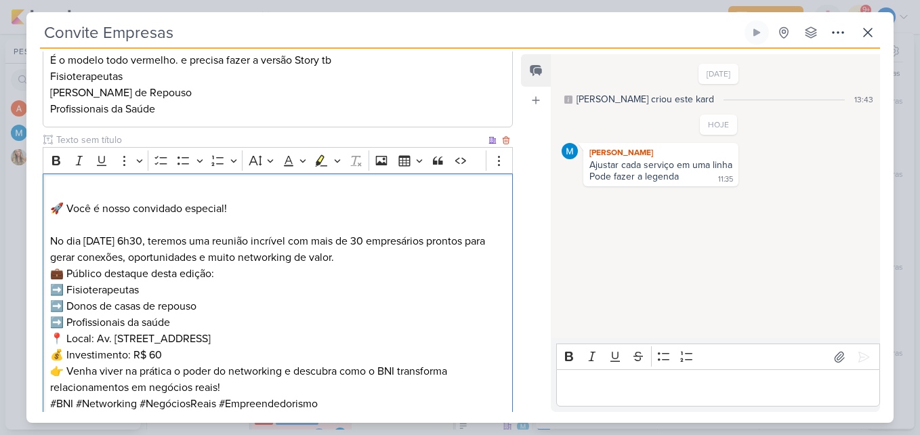
click at [369, 260] on p "⁠⁠⁠⁠⁠⁠⁠ No dia 04/09, às 6h30, teremos uma reunião incrível com mais de 30 empr…" at bounding box center [277, 241] width 455 height 49
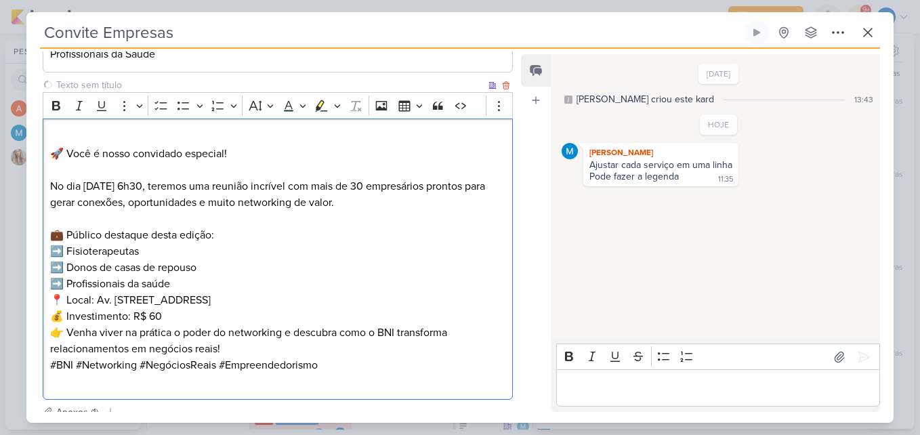
scroll to position [354, 0]
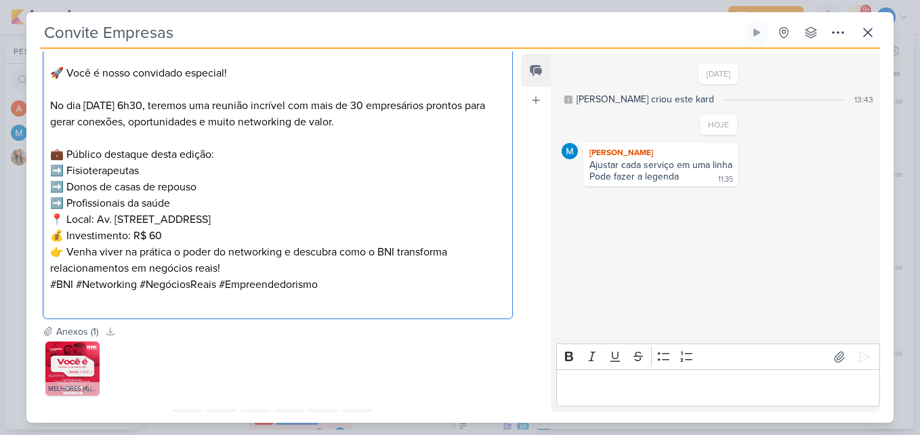
click at [201, 205] on p "💼 Público destaque desta edição: ➡️ Fisioterapeutas ➡️ Donos de casas de repous…" at bounding box center [277, 178] width 455 height 65
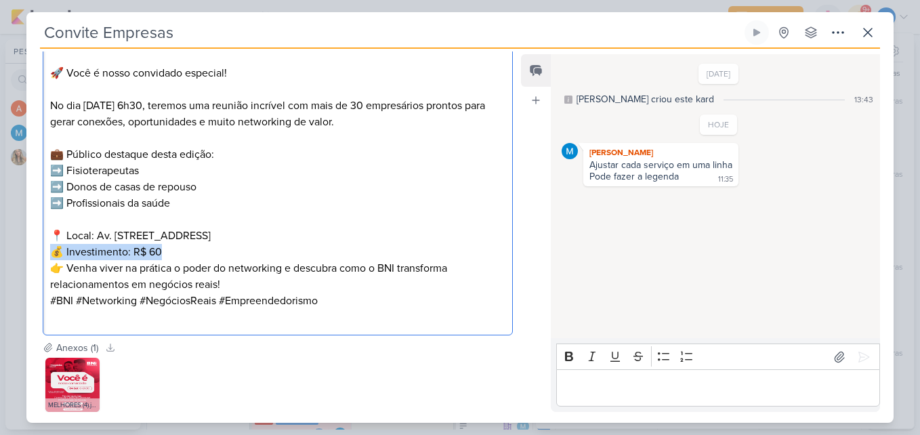
drag, startPoint x: 171, startPoint y: 249, endPoint x: 45, endPoint y: 252, distance: 126.7
click at [45, 252] on div "🚀 Você é nosso convidado especial! No dia 04/09, às 6h30, teremos uma reunião i…" at bounding box center [278, 186] width 470 height 297
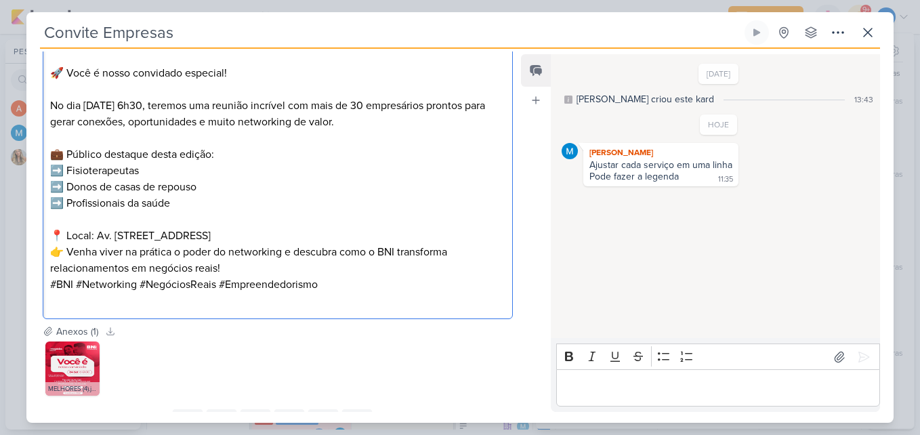
click at [242, 275] on p "👉 Venha viver na prática o poder do networking e descubra como o BNI transforma…" at bounding box center [277, 260] width 455 height 33
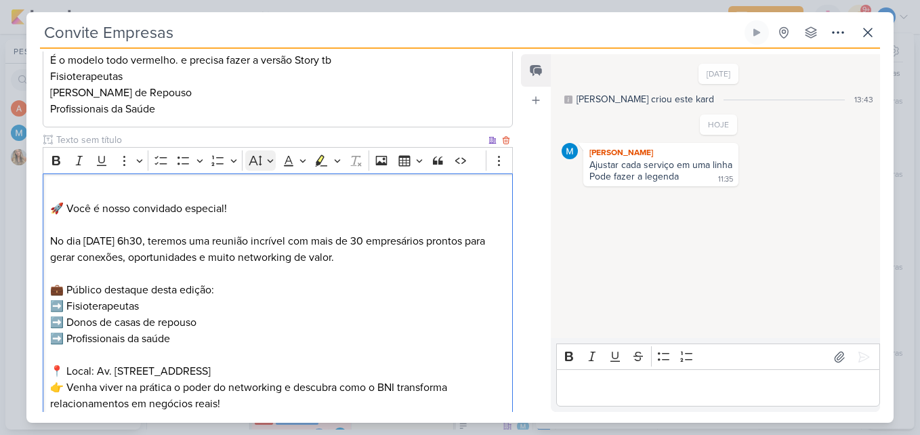
scroll to position [0, 0]
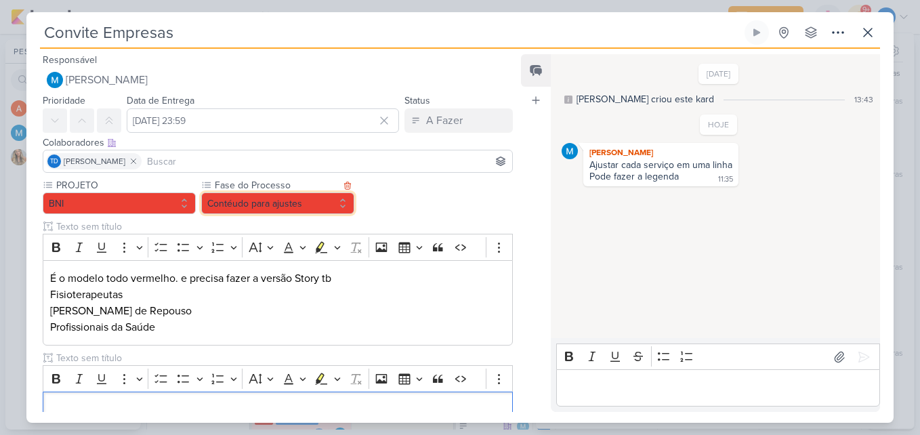
click at [289, 198] on button "Contéudo para ajustes" at bounding box center [277, 203] width 153 height 22
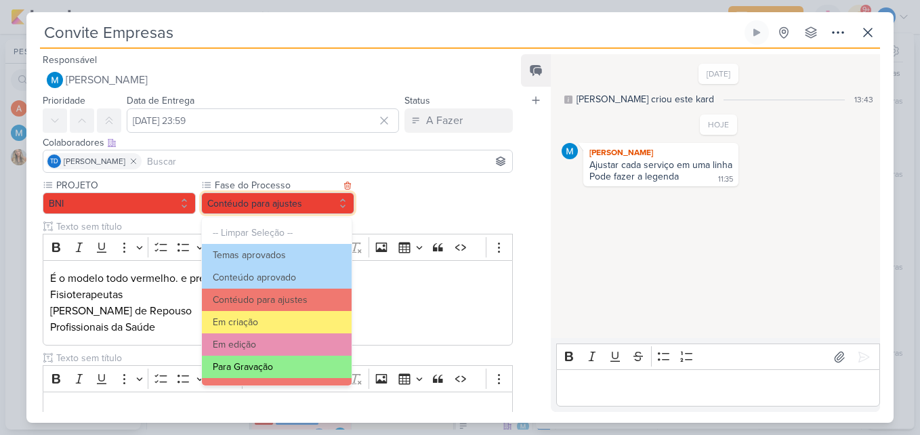
scroll to position [131, 0]
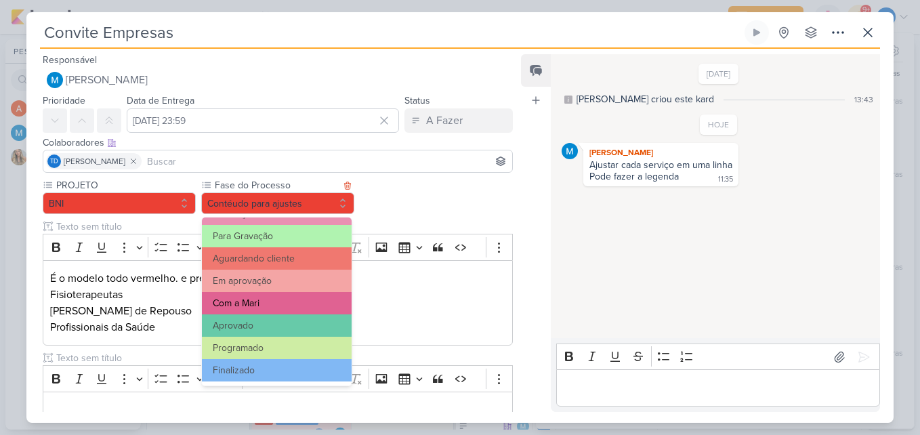
click at [299, 295] on button "Com a Mari" at bounding box center [277, 303] width 150 height 22
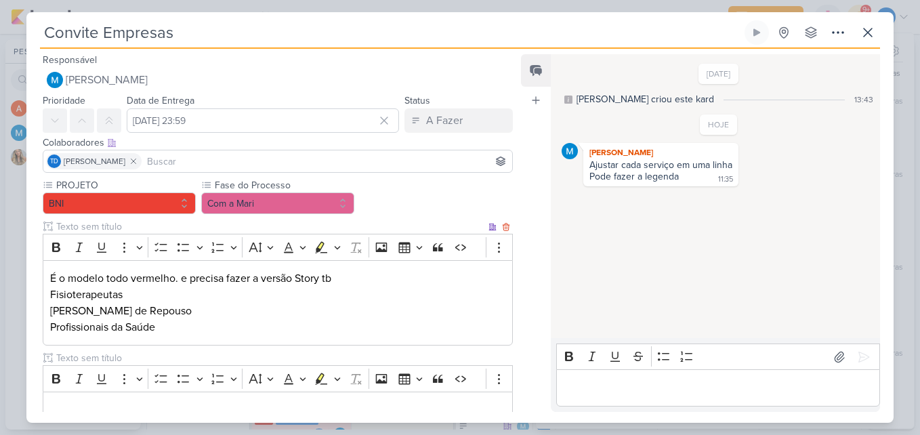
scroll to position [464, 0]
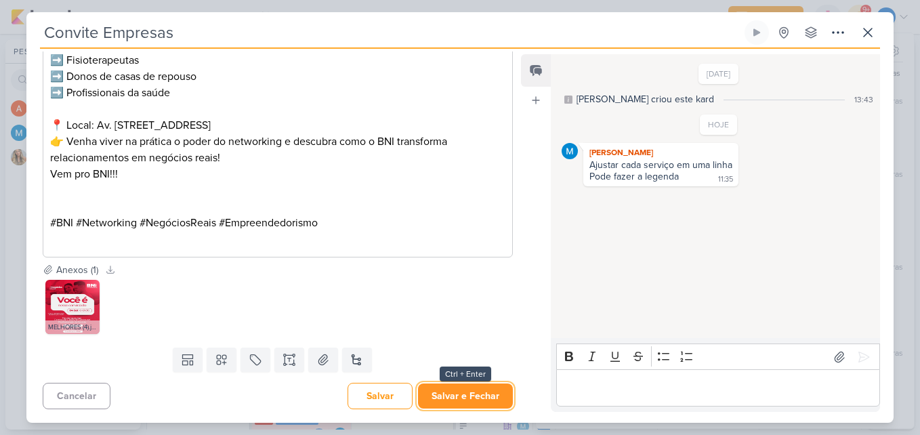
click at [467, 387] on button "Salvar e Fechar" at bounding box center [465, 396] width 95 height 25
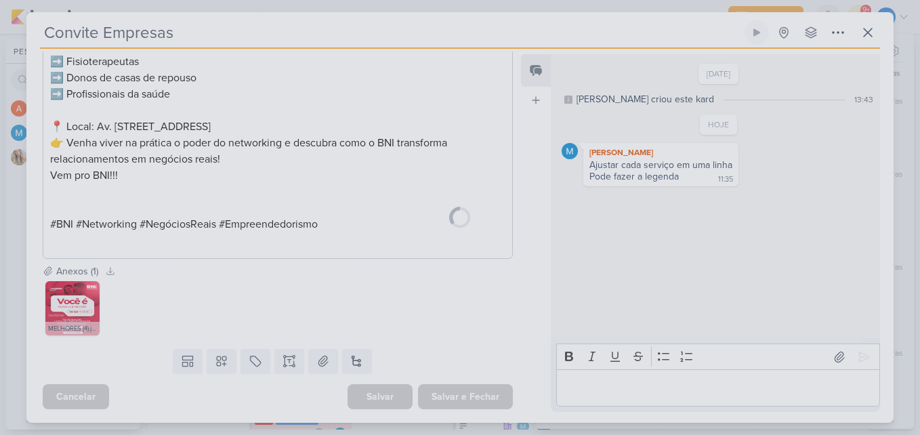
scroll to position [463, 0]
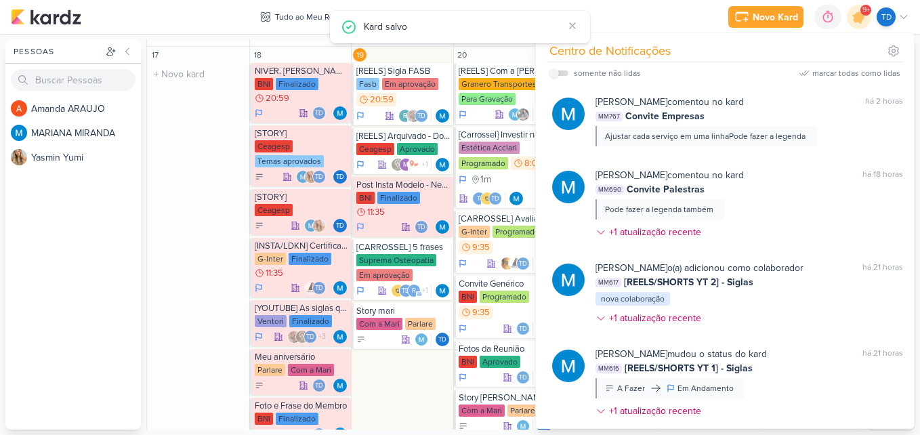
drag, startPoint x: 194, startPoint y: 156, endPoint x: 201, endPoint y: 161, distance: 8.8
click at [195, 156] on div "17 O título do kard deve ter menos que 100 caracteres" at bounding box center [198, 274] width 102 height 454
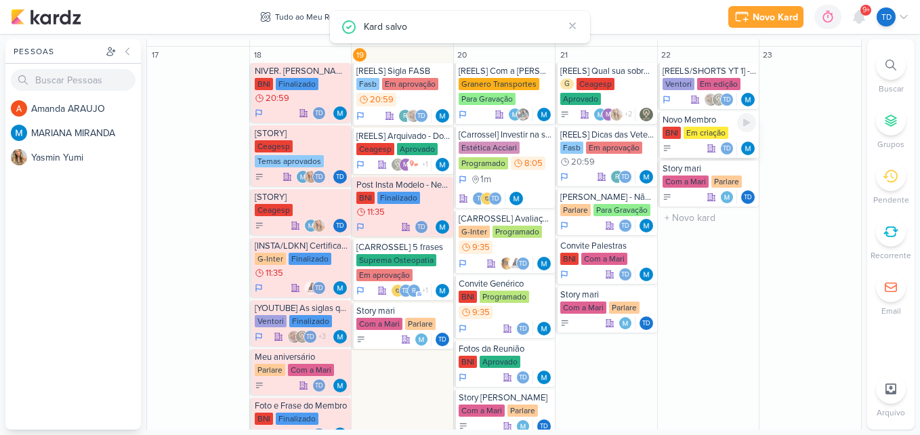
click at [701, 134] on div "Em criação" at bounding box center [706, 133] width 45 height 12
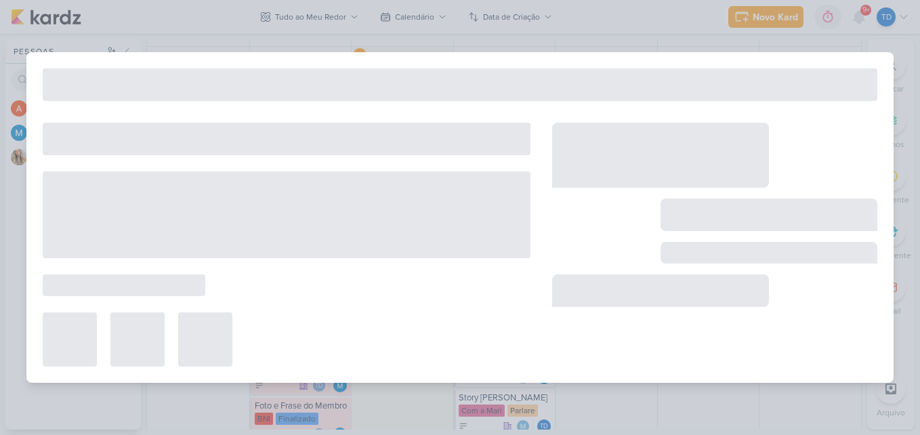
type input "Novo Membro"
type input "22 de agosto de 2025 às 23:59"
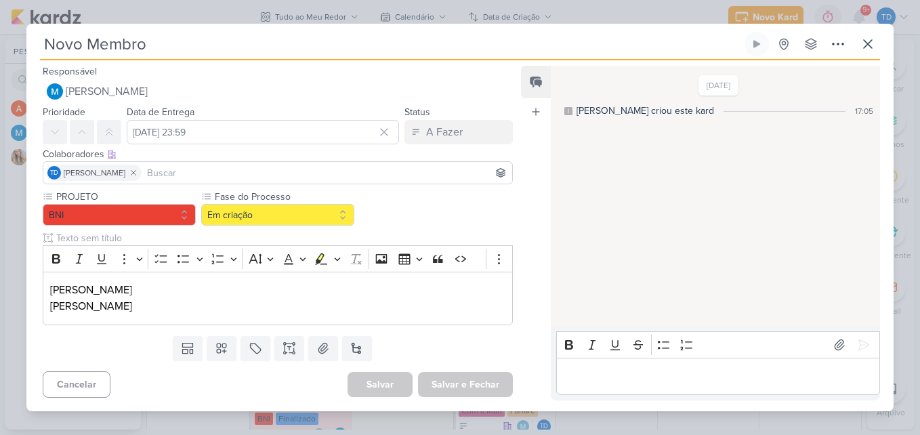
scroll to position [0, 0]
click at [331, 347] on button at bounding box center [323, 348] width 30 height 24
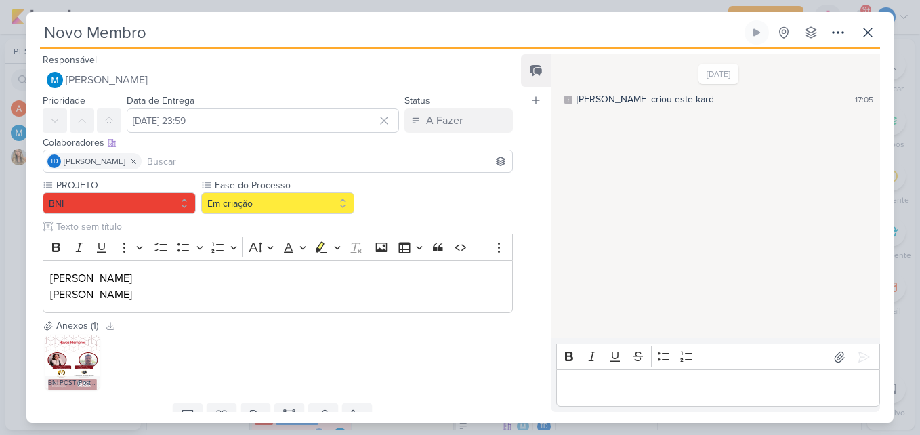
scroll to position [56, 0]
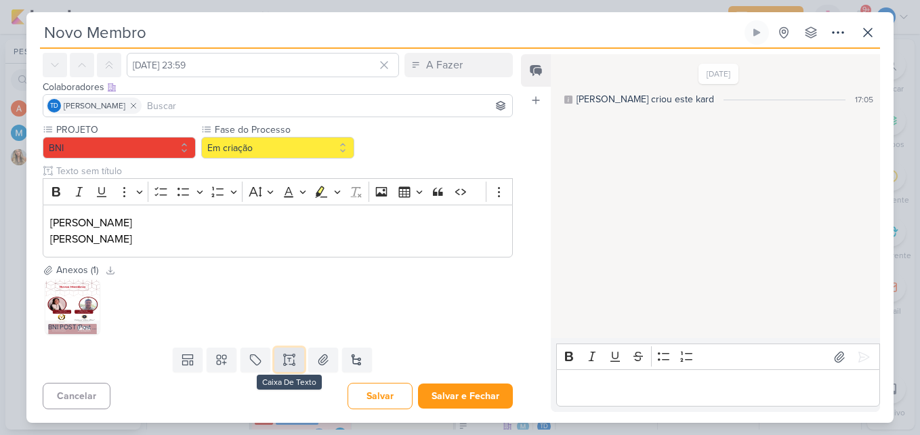
click at [293, 363] on icon at bounding box center [293, 359] width 0 height 7
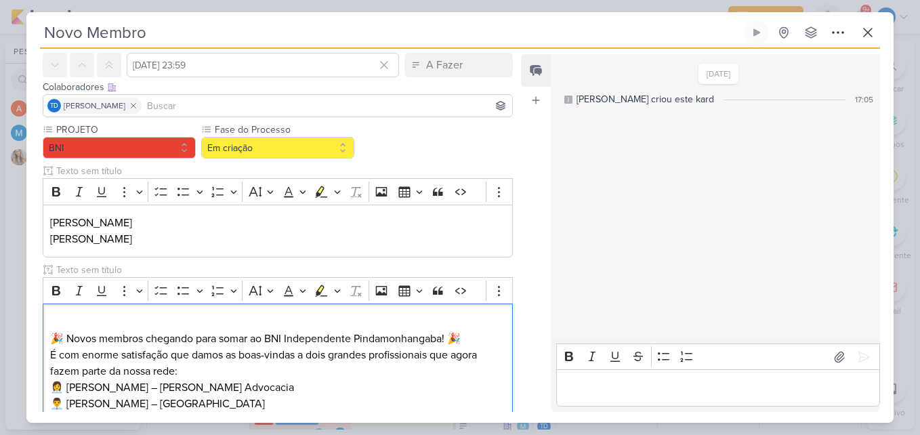
scroll to position [218, 0]
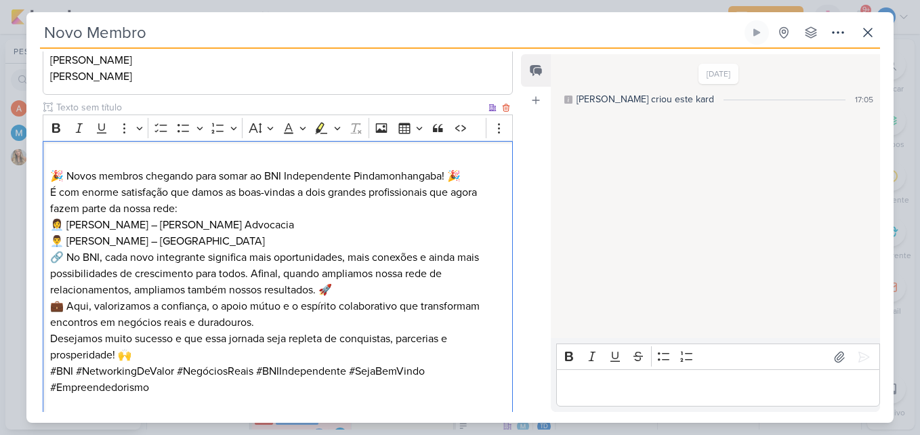
click at [233, 211] on p "É com enorme satisfação que damos as boas-vindas a dois grandes profissionais q…" at bounding box center [277, 200] width 455 height 33
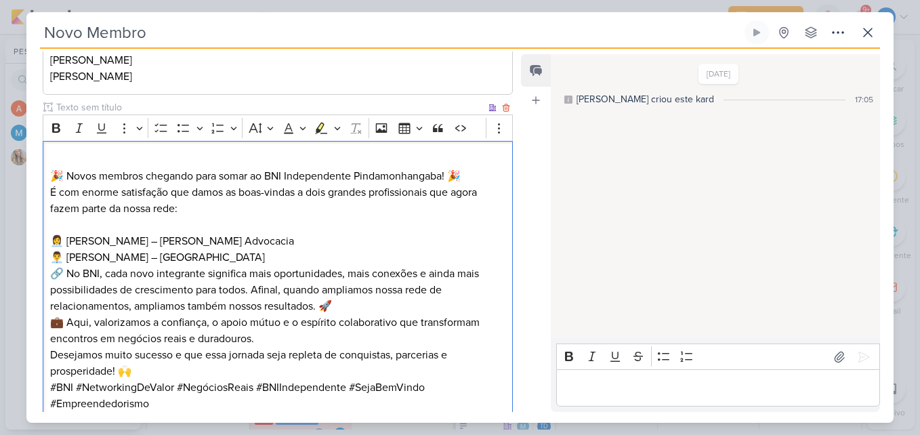
click at [241, 264] on p "👩‍💼 Vitória Oliva – Vitória Oliva Advocacia 👨‍💼 Paulo Souza – Hotel Colonial Pl…" at bounding box center [277, 249] width 455 height 33
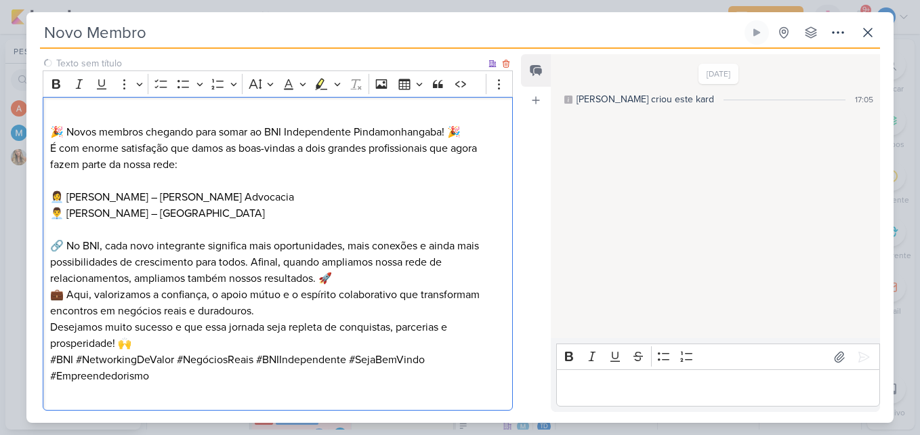
scroll to position [286, 0]
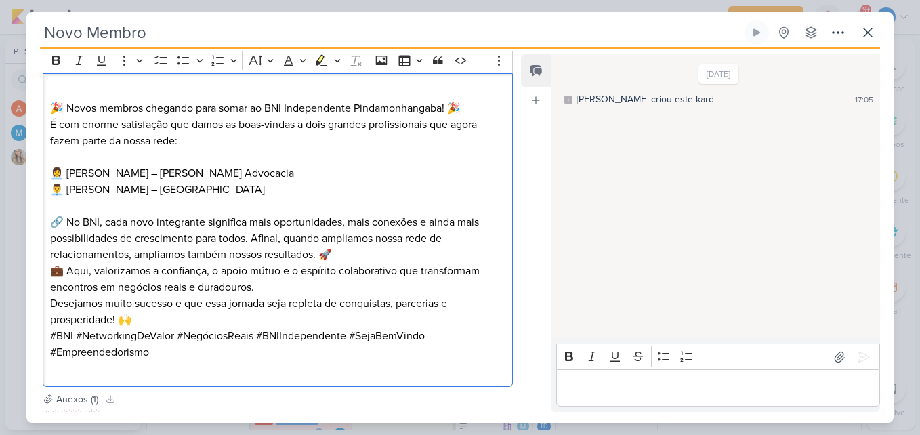
click at [362, 259] on p "🔗 No BNI, cada novo integrante significa mais oportunidades, mais conexões e ai…" at bounding box center [277, 238] width 455 height 49
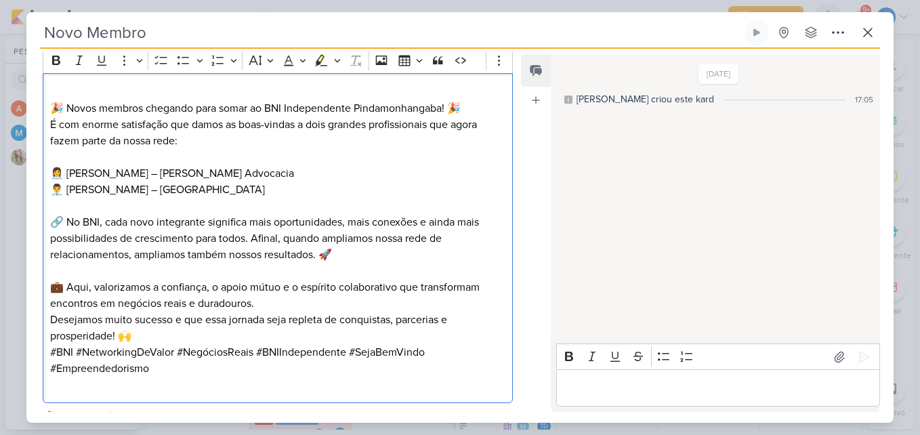
click at [208, 334] on p "Desejamos muito sucesso e que essa jornada seja repleta de conquistas, parceria…" at bounding box center [277, 328] width 455 height 33
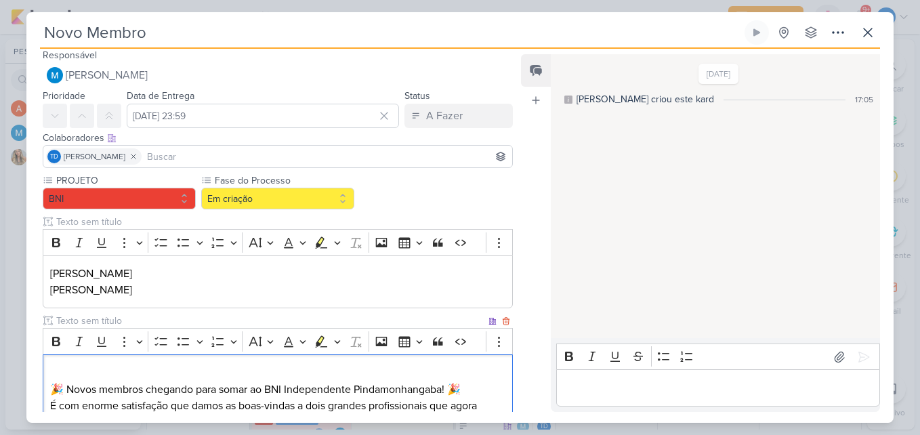
scroll to position [0, 0]
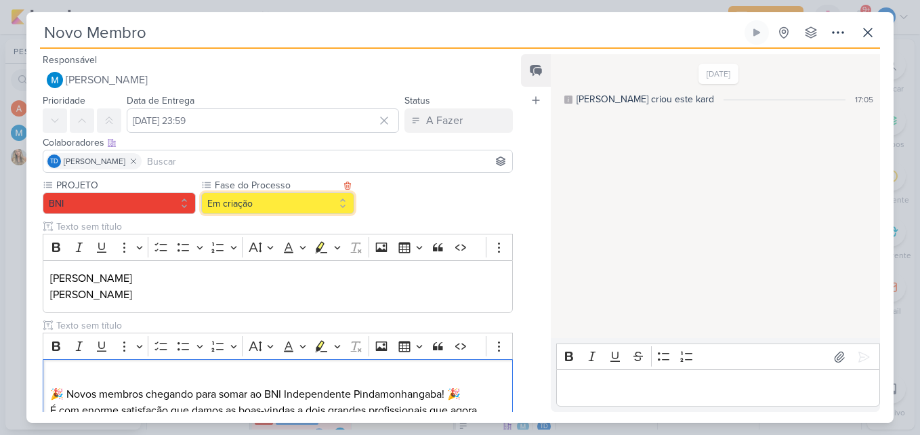
click at [266, 209] on button "Em criação" at bounding box center [277, 203] width 153 height 22
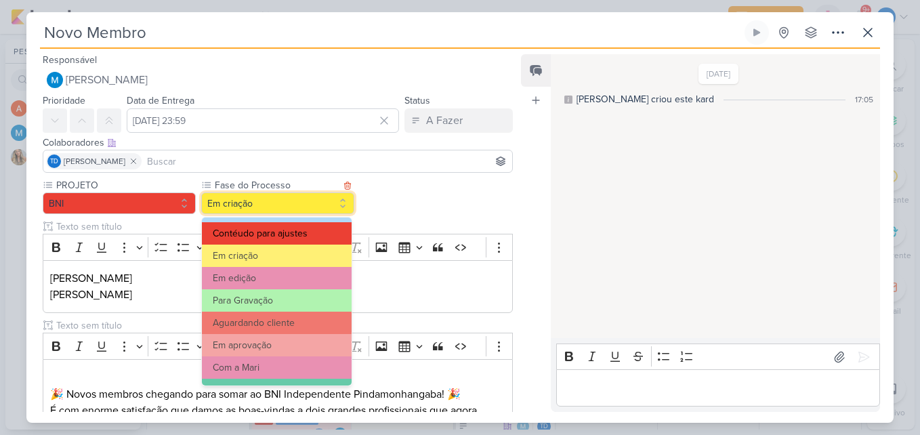
scroll to position [131, 0]
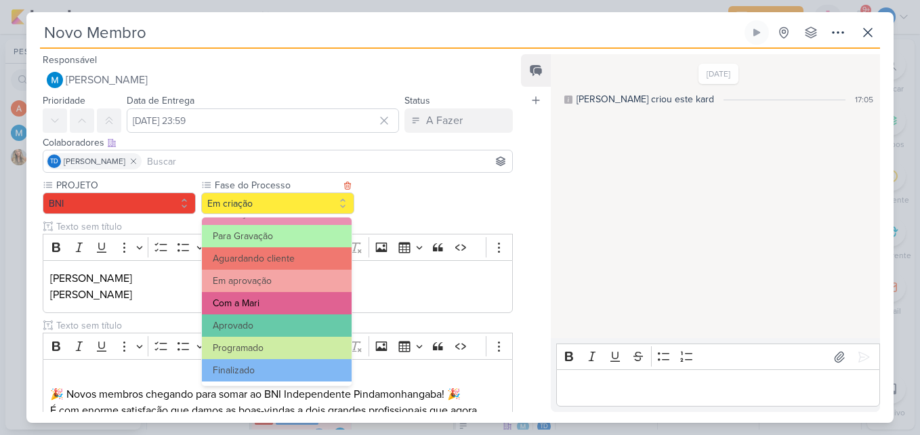
click at [284, 302] on button "Com a Mari" at bounding box center [277, 303] width 150 height 22
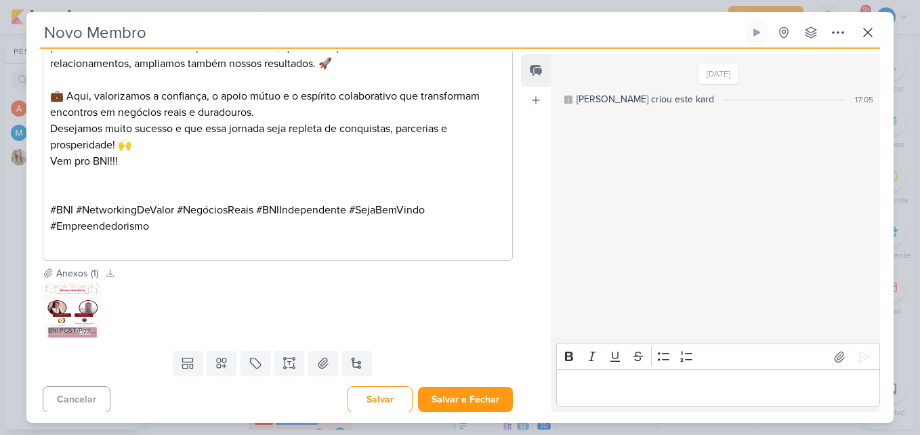
scroll to position [480, 0]
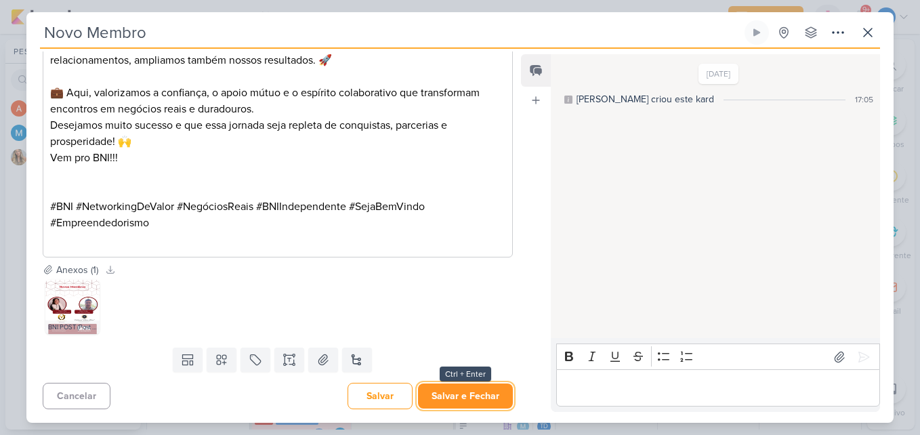
click at [433, 396] on button "Salvar e Fechar" at bounding box center [465, 396] width 95 height 25
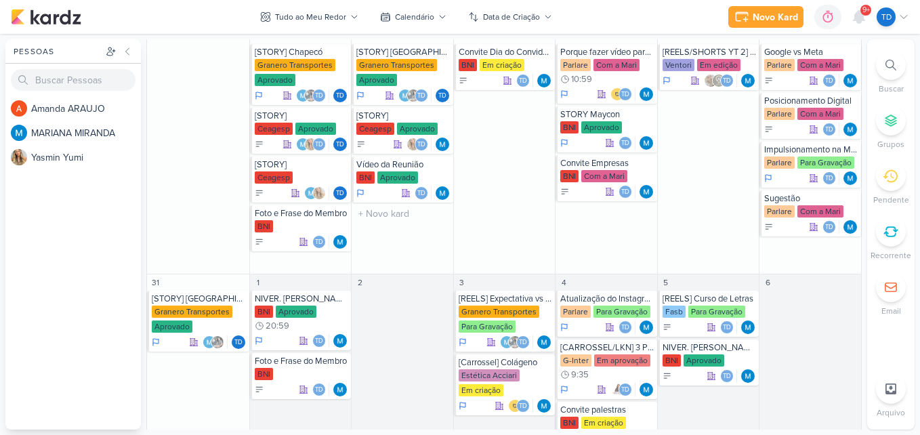
scroll to position [1084, 0]
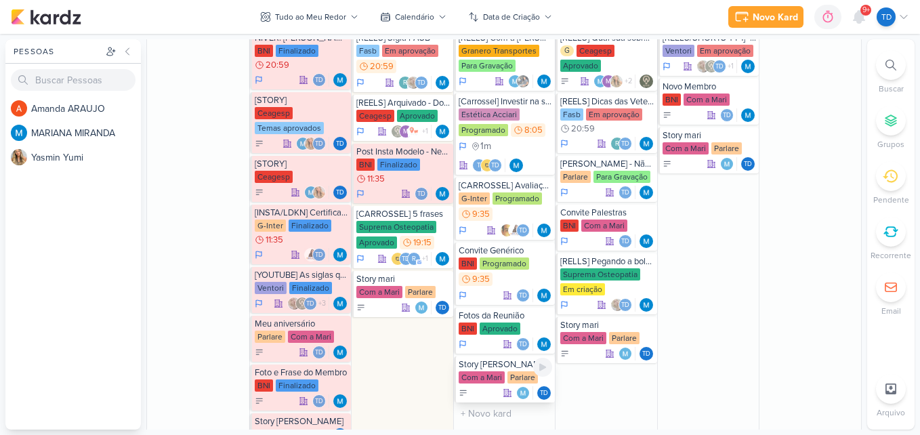
scroll to position [610, 0]
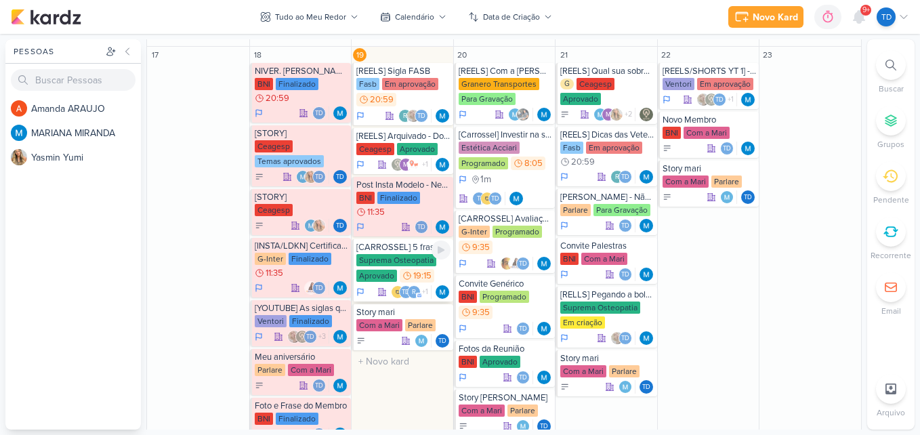
click at [415, 261] on div "Suprema Osteopatia" at bounding box center [396, 260] width 80 height 12
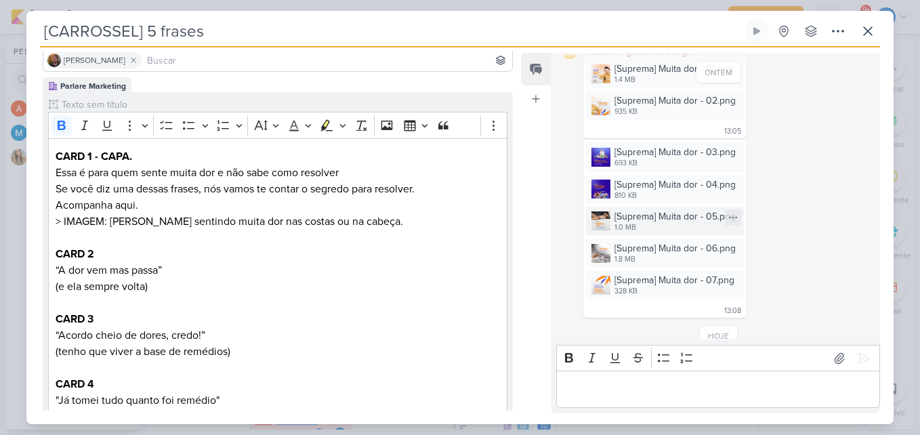
scroll to position [232, 0]
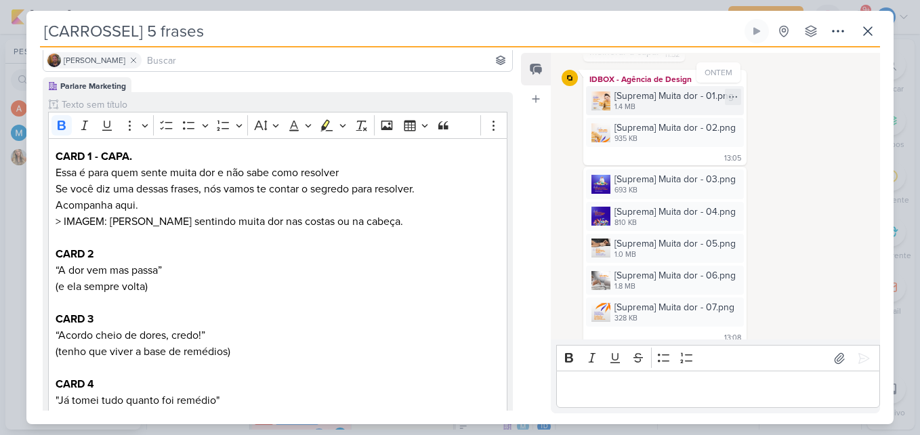
click at [653, 102] on div "1.4 MB" at bounding box center [674, 107] width 119 height 11
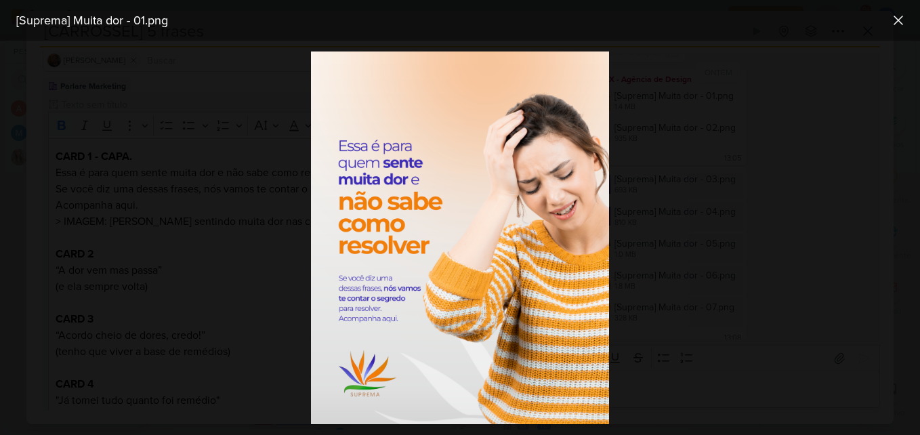
click at [708, 339] on div at bounding box center [460, 238] width 920 height 394
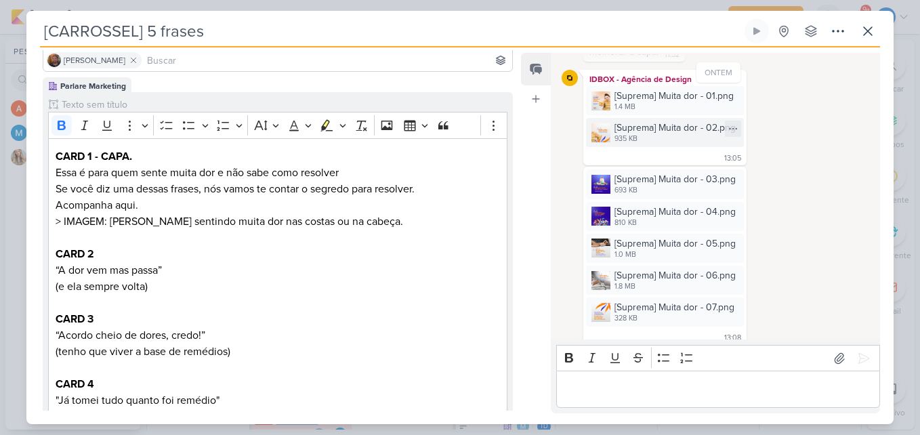
click at [663, 121] on div "[Suprema] Muita dor - 02.png" at bounding box center [675, 128] width 121 height 14
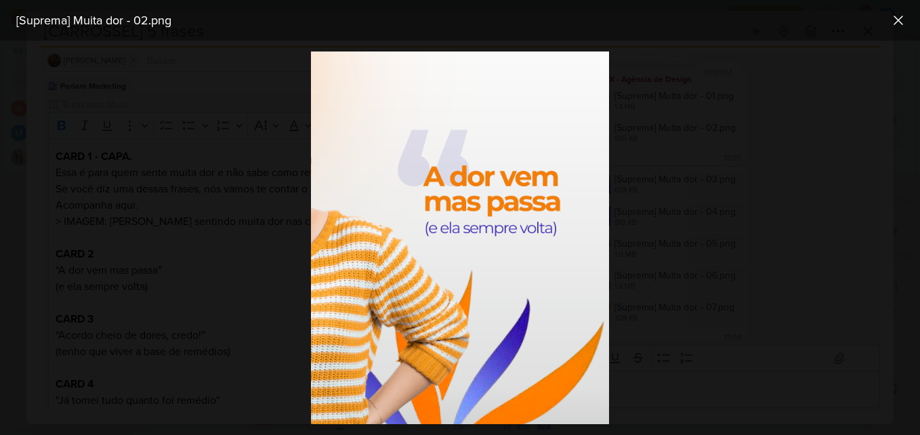
click at [692, 157] on div at bounding box center [460, 238] width 920 height 394
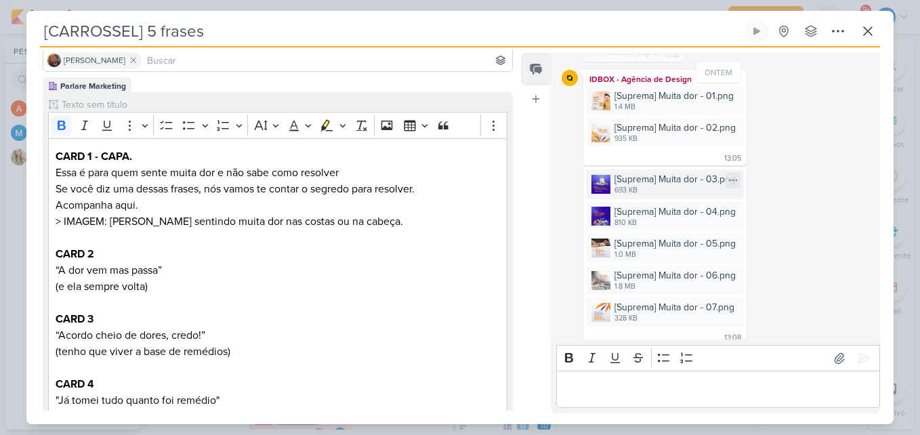
click at [676, 172] on div "[Suprema] Muita dor - 03.png" at bounding box center [675, 179] width 121 height 14
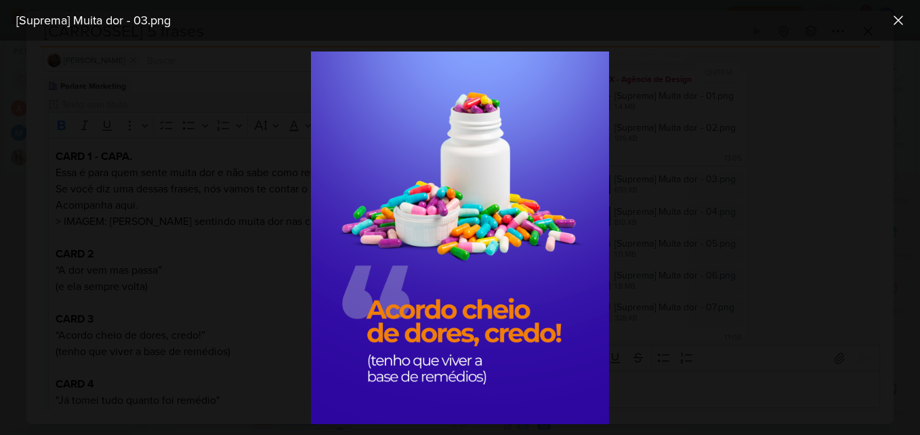
click at [731, 217] on div at bounding box center [460, 238] width 920 height 394
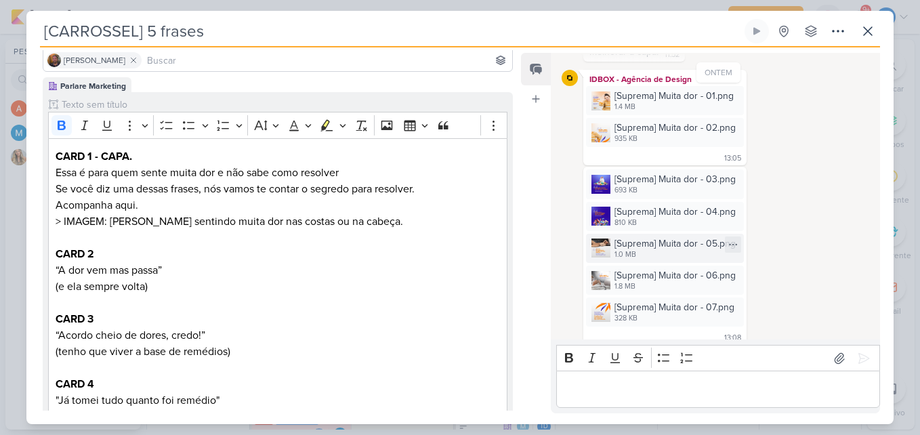
click at [663, 249] on div "1.0 MB" at bounding box center [675, 254] width 121 height 11
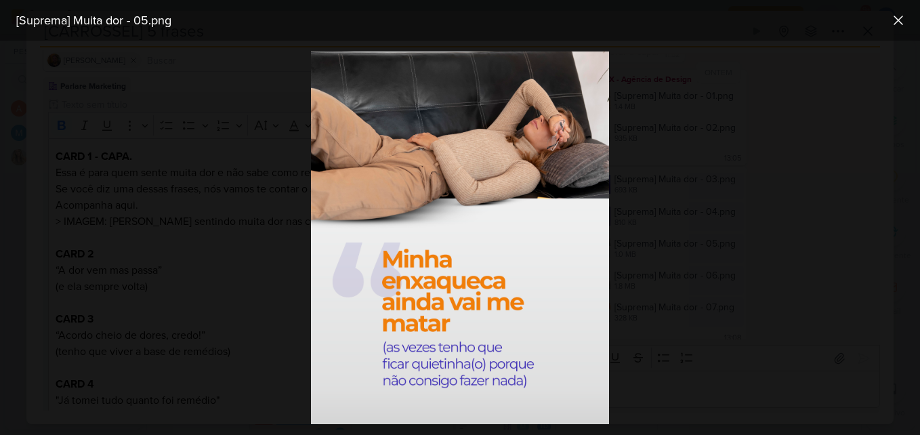
click at [741, 185] on div at bounding box center [460, 238] width 920 height 394
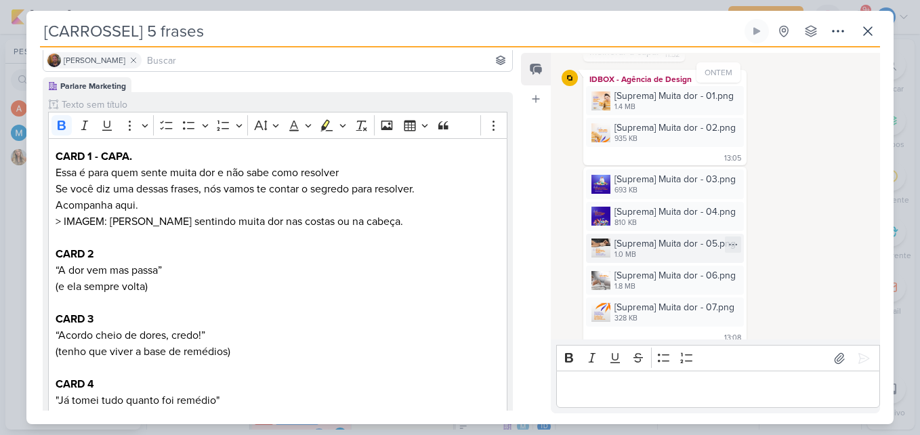
click at [684, 249] on div "1.0 MB" at bounding box center [675, 254] width 121 height 11
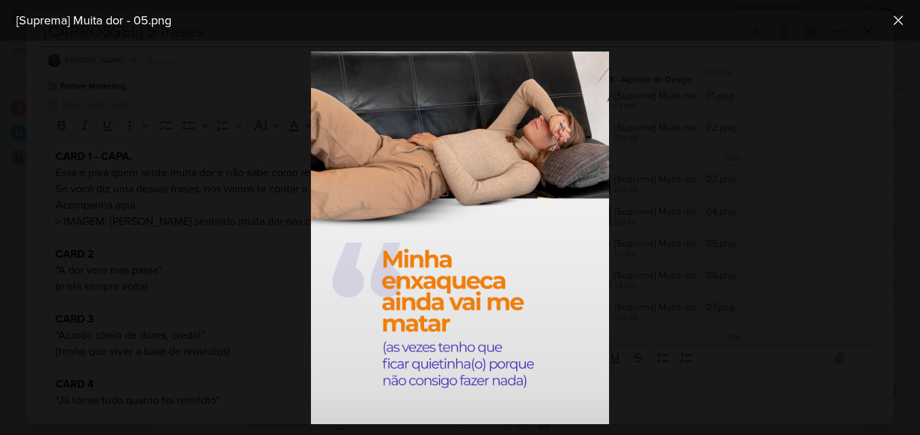
click at [713, 149] on div at bounding box center [460, 238] width 920 height 394
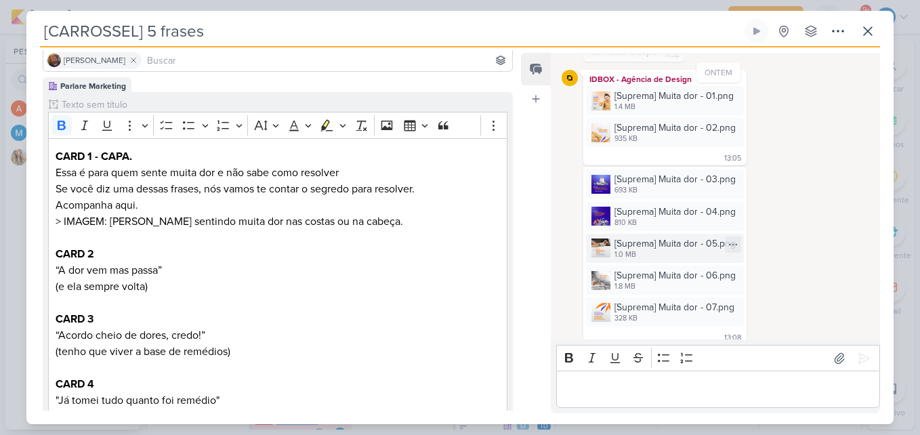
click at [681, 236] on div "[Suprema] Muita dor - 05.png" at bounding box center [675, 243] width 121 height 14
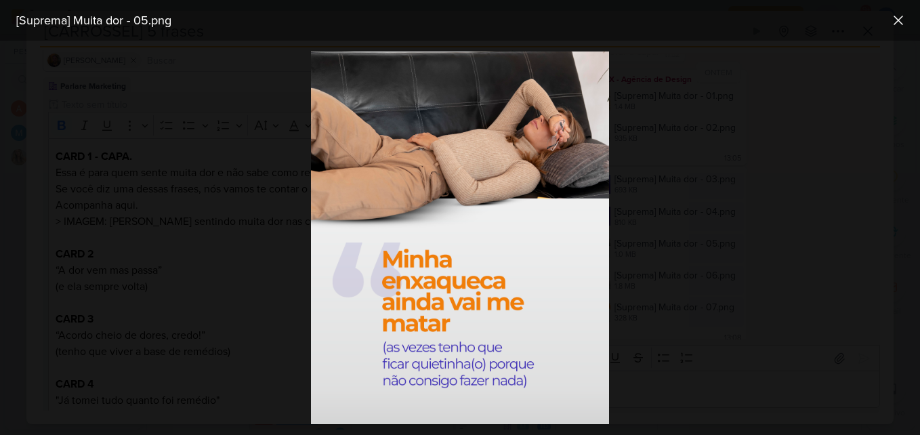
click at [683, 228] on div at bounding box center [460, 238] width 920 height 394
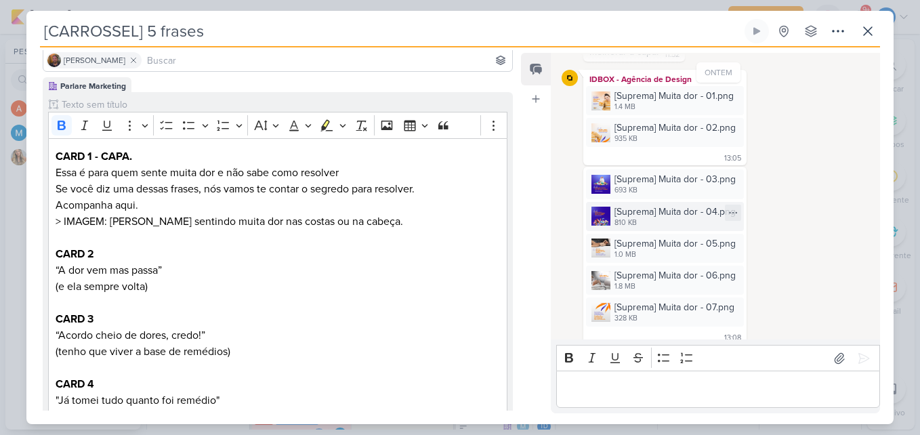
click at [644, 205] on div "[Suprema] Muita dor - 04.png" at bounding box center [675, 212] width 121 height 14
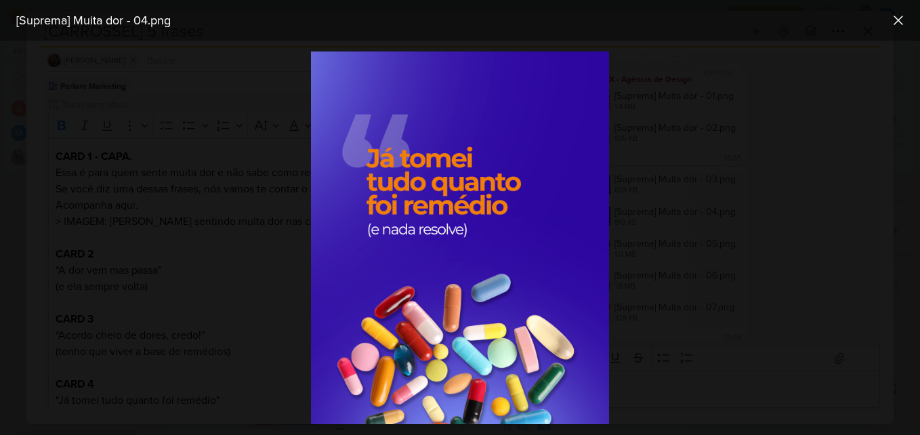
click at [901, 188] on div at bounding box center [460, 238] width 920 height 394
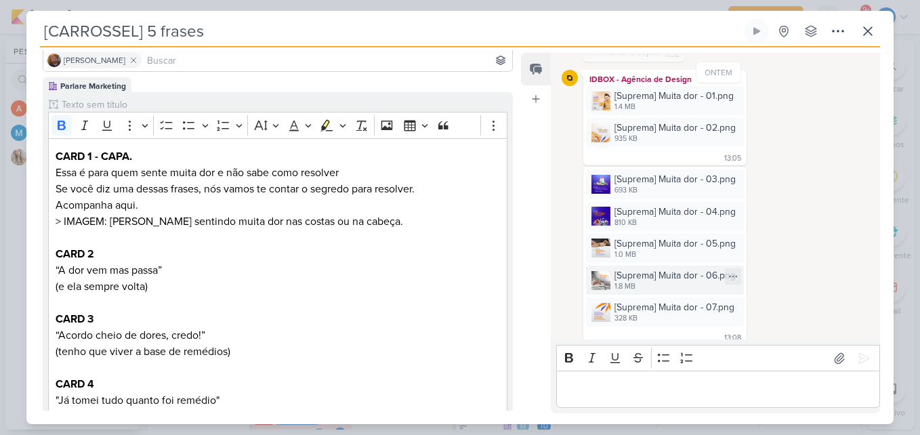
click at [677, 268] on div "[Suprema] Muita dor - 06.png" at bounding box center [675, 275] width 121 height 14
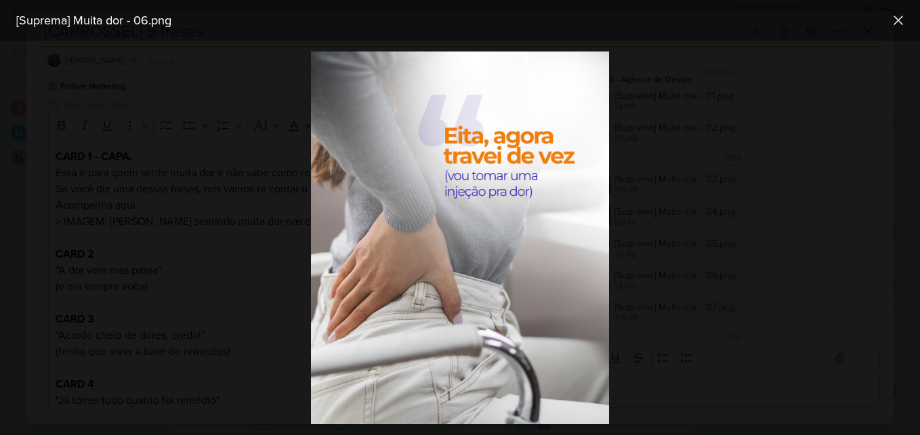
click at [709, 287] on div at bounding box center [460, 238] width 920 height 394
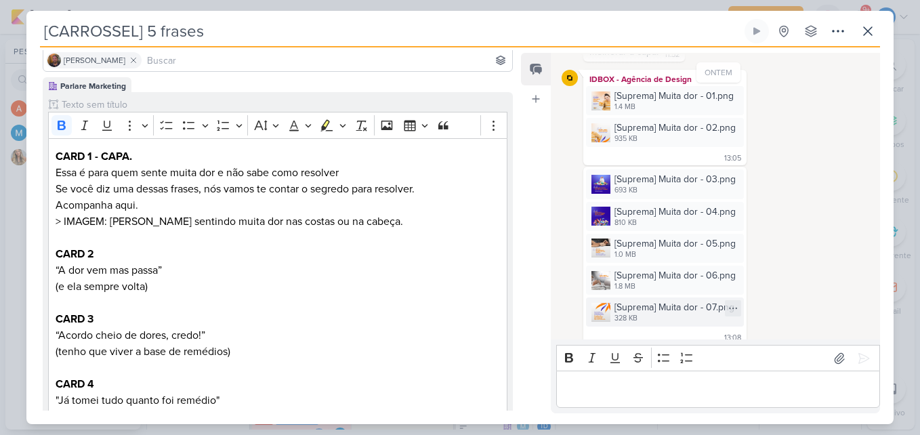
click at [657, 300] on div "[Suprema] Muita dor - 07.png" at bounding box center [675, 307] width 120 height 14
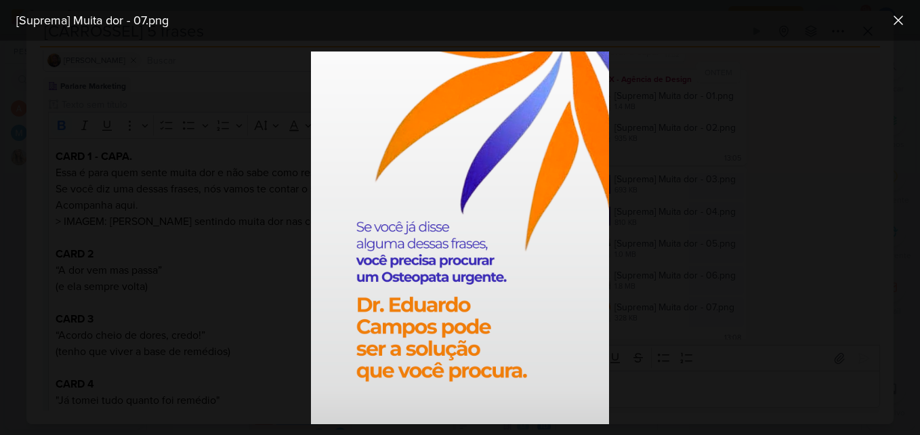
click at [879, 68] on div at bounding box center [460, 238] width 920 height 394
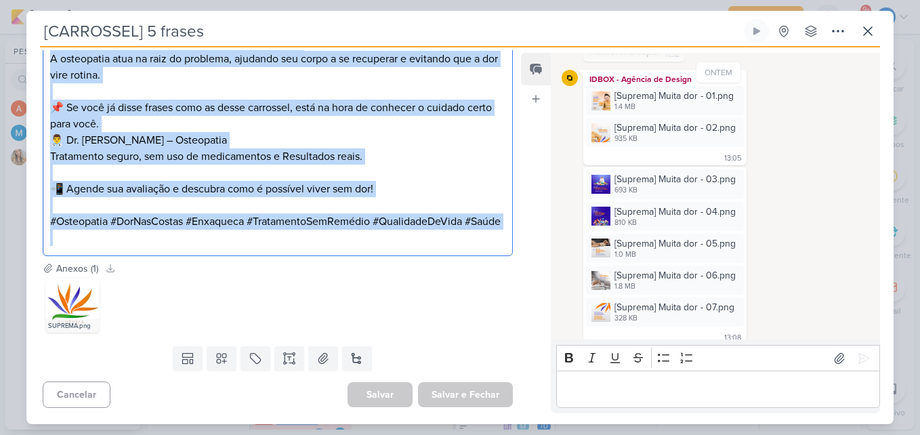
scroll to position [932, 0]
drag, startPoint x: 49, startPoint y: 138, endPoint x: 415, endPoint y: 251, distance: 383.6
click at [415, 251] on div "⁠⁠⁠⁠⁠⁠⁠ 💥 Você vive reclamando de dor, mas nada resolve? Dor nas costas, enxaqu…" at bounding box center [278, 91] width 470 height 330
copy div "⁠⁠⁠⁠⁠⁠⁠ 💥 Você vive reclamando de dor, mas nada resolve? Dor nas costas, enxaqu…"
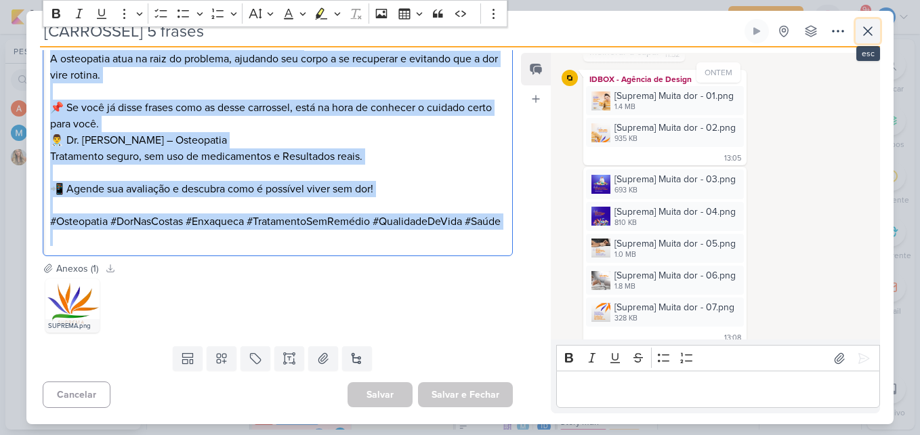
click at [857, 34] on button at bounding box center [868, 31] width 24 height 24
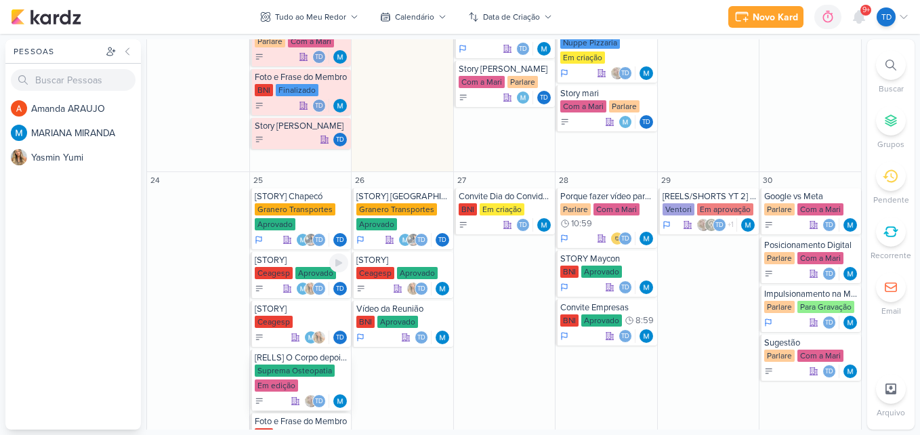
scroll to position [1016, 0]
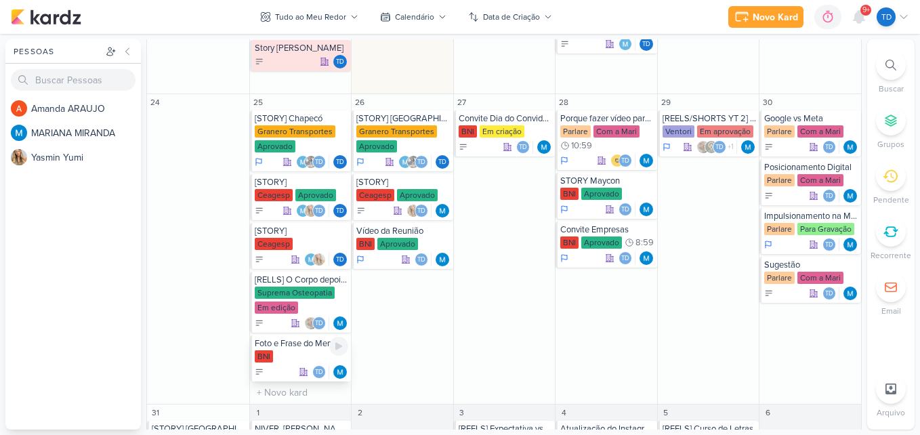
click at [304, 346] on div "Foto e Frase do Membro" at bounding box center [302, 343] width 94 height 11
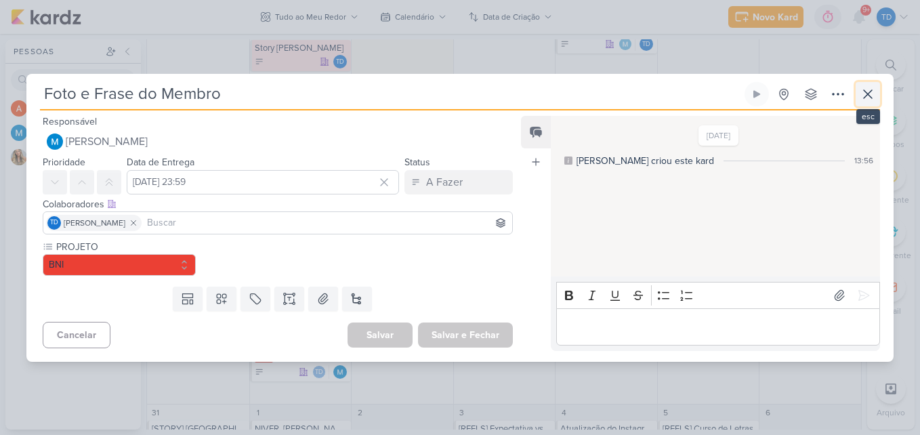
click at [864, 95] on icon at bounding box center [868, 94] width 16 height 16
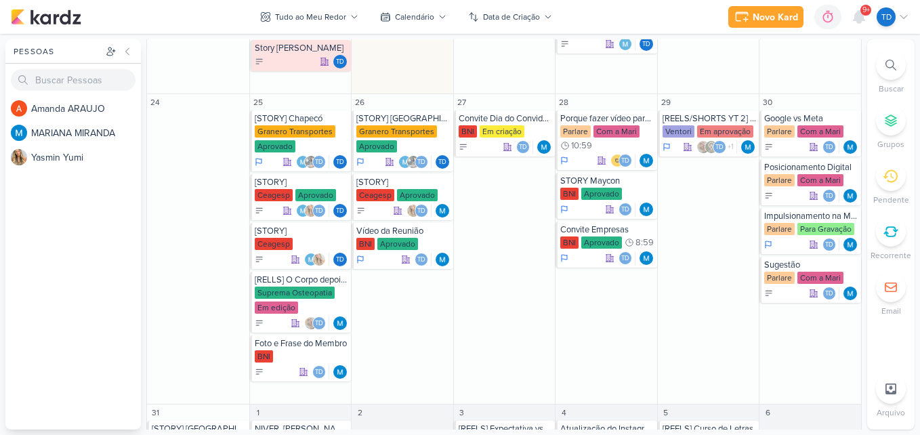
click at [884, 58] on div at bounding box center [891, 65] width 30 height 30
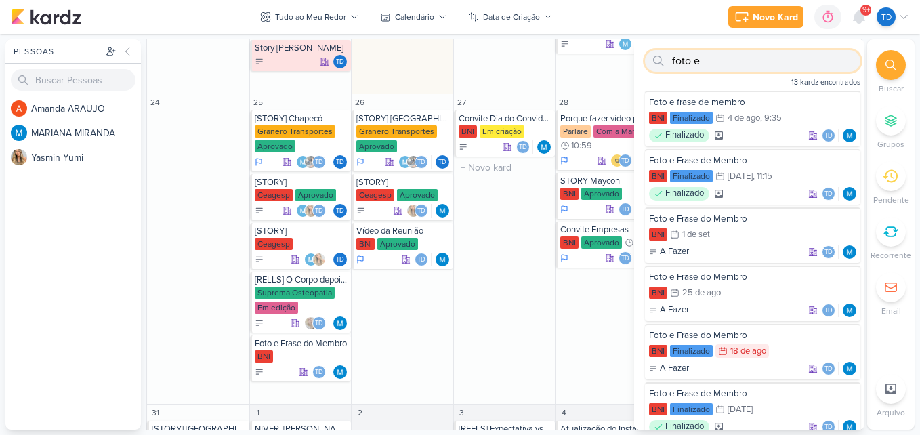
type input "foto e"
click at [464, 262] on div "27 Convite Dia do Convidado BNI Em criação Td" at bounding box center [504, 249] width 102 height 310
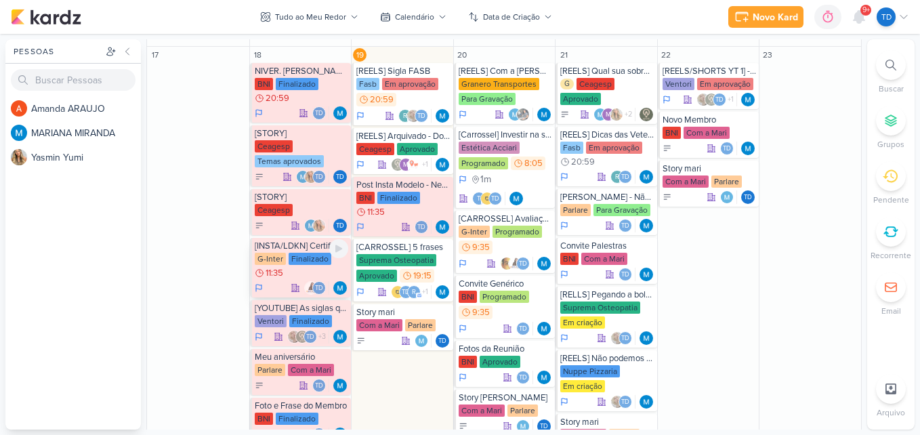
scroll to position [678, 0]
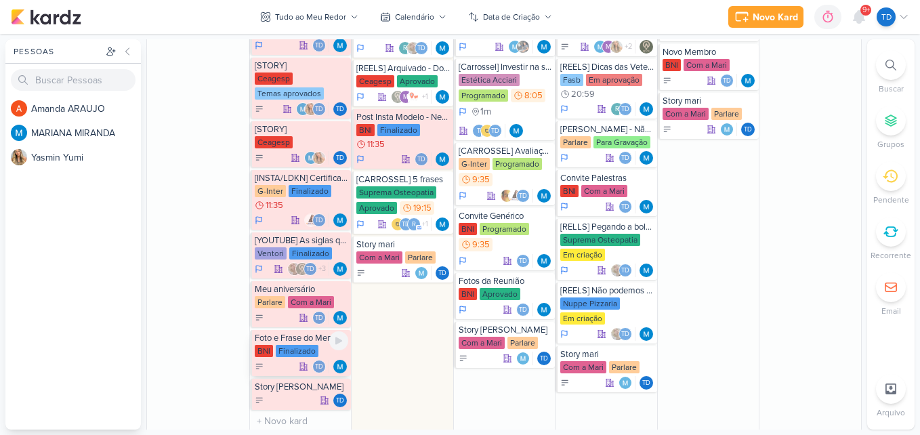
click at [287, 347] on div "Finalizado" at bounding box center [297, 351] width 43 height 12
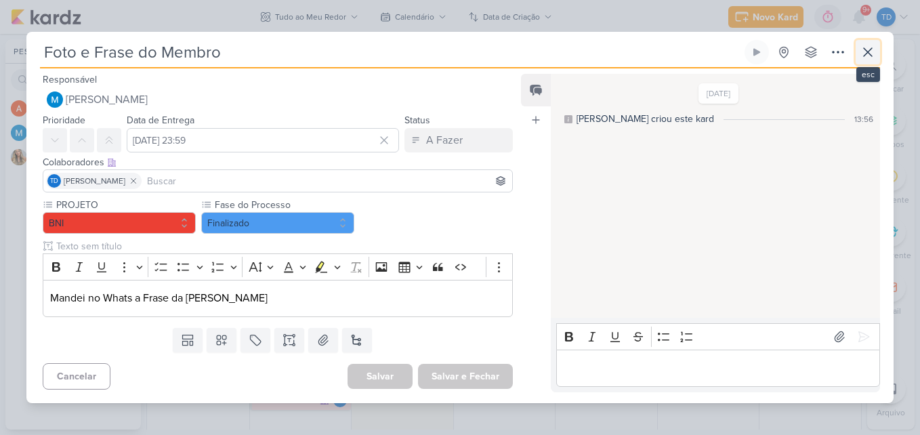
click at [865, 54] on icon at bounding box center [868, 52] width 16 height 16
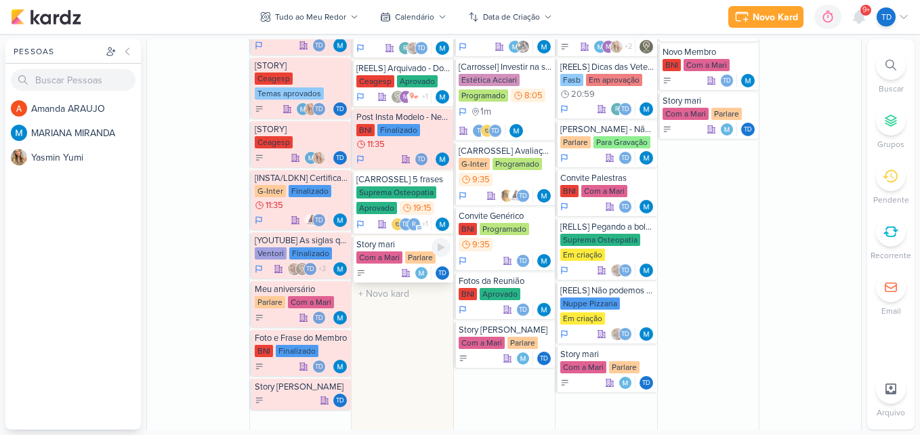
click at [379, 253] on div "Com a Mari" at bounding box center [379, 257] width 46 height 12
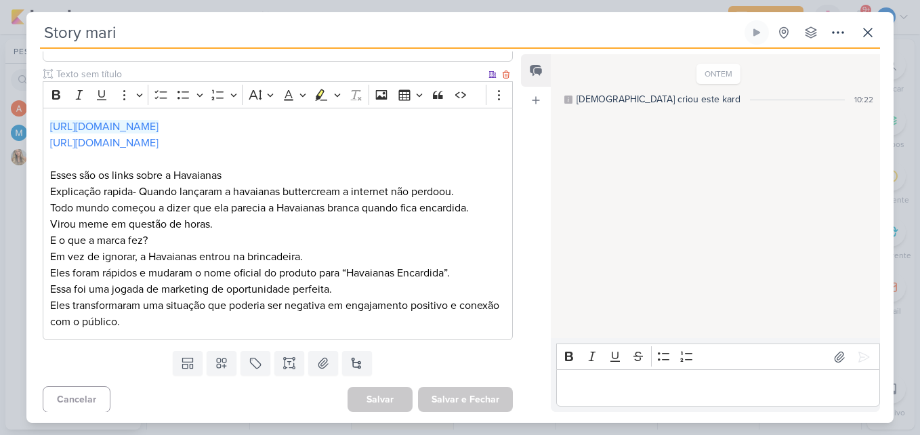
scroll to position [287, 0]
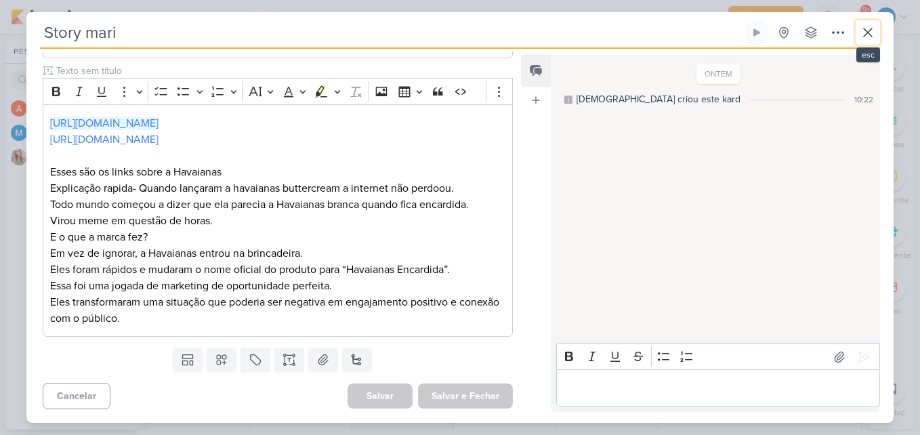
drag, startPoint x: 869, startPoint y: 34, endPoint x: 843, endPoint y: 77, distance: 49.9
click at [863, 44] on button at bounding box center [868, 32] width 24 height 24
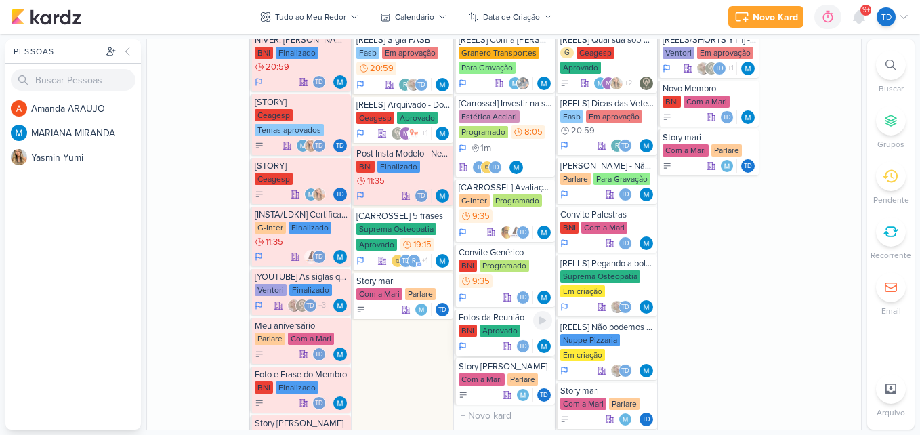
scroll to position [610, 0]
